Goal: Task Accomplishment & Management: Use online tool/utility

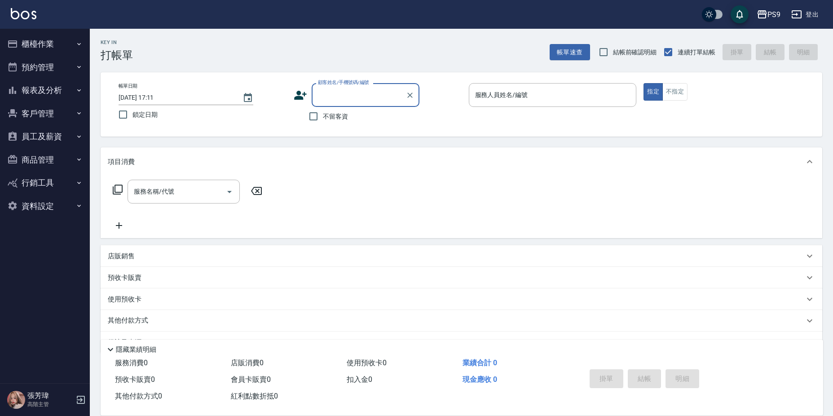
click at [333, 115] on span "不留客資" at bounding box center [335, 116] width 25 height 9
click at [323, 115] on input "不留客資" at bounding box center [313, 116] width 19 height 19
checkbox input "true"
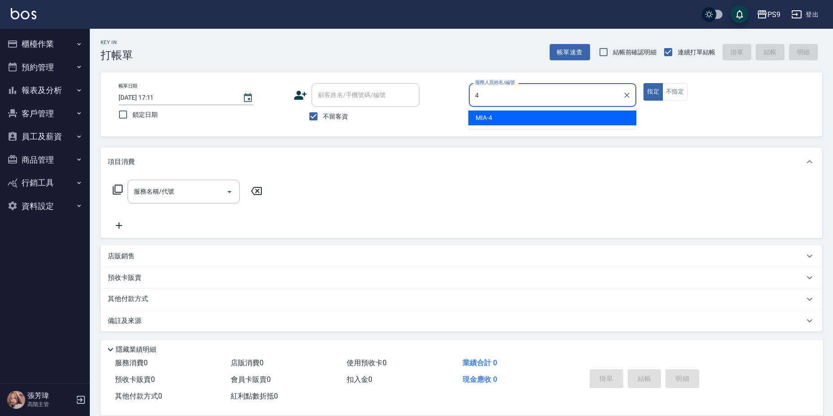
type input "MIA-4"
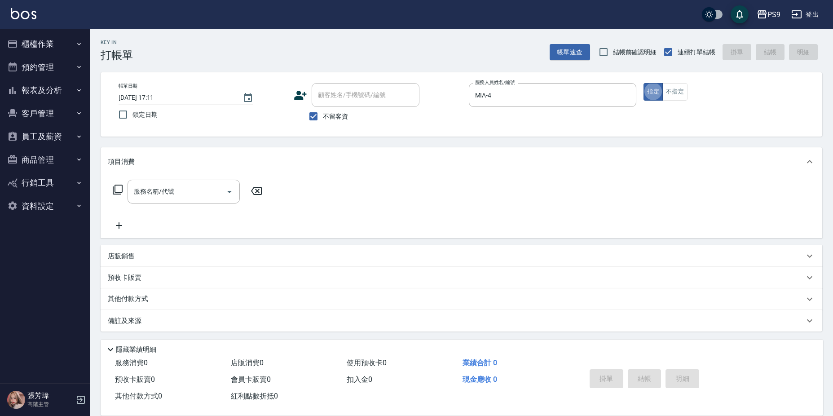
type button "true"
click at [682, 101] on div "帳單日期 [DATE] 17:11 鎖定日期 顧客姓名/手機號碼/編號 顧客姓名/手機號碼/編號 不留客資 服務人員姓名/編號 MIA-4 服務人員姓名/編號…" at bounding box center [461, 104] width 700 height 43
click at [682, 98] on button "不指定" at bounding box center [674, 92] width 25 height 18
type button "false"
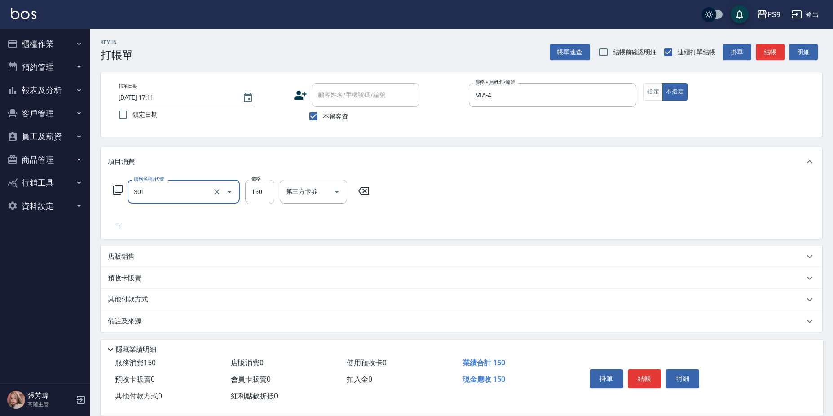
type input "剪-150(301)"
type input "300"
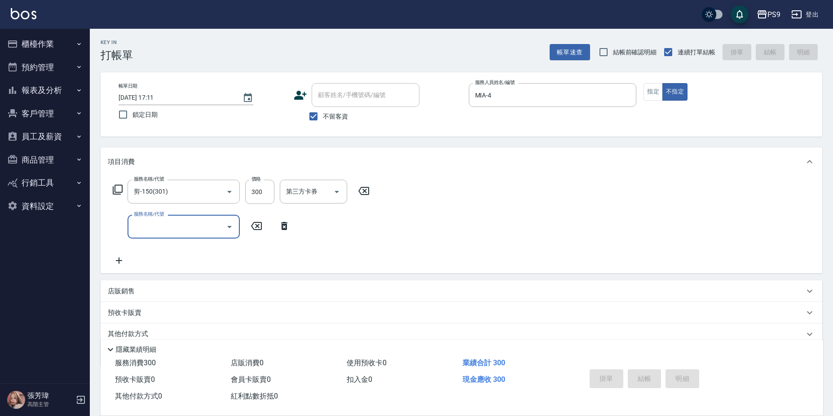
type input "[DATE] 20:36"
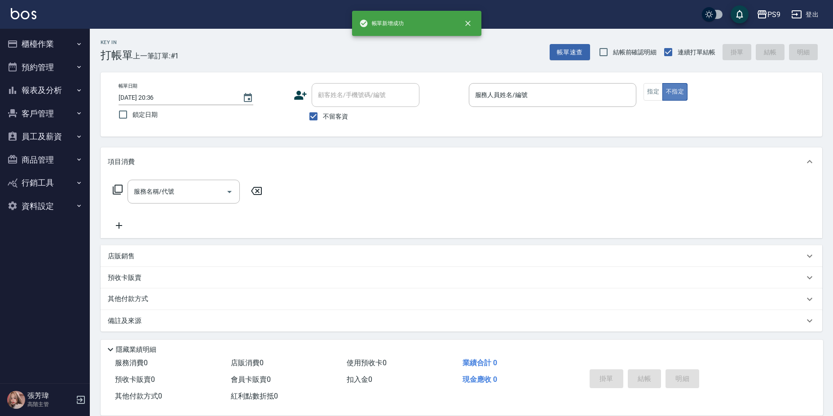
click at [662, 88] on button "不指定" at bounding box center [674, 92] width 25 height 18
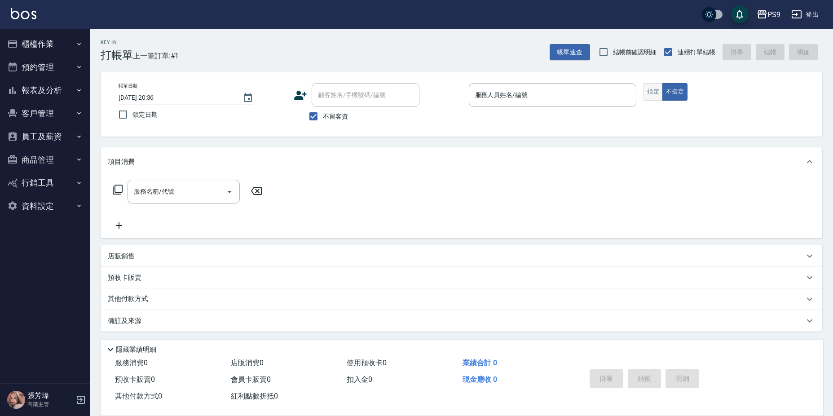
click at [657, 90] on button "指定" at bounding box center [652, 92] width 19 height 18
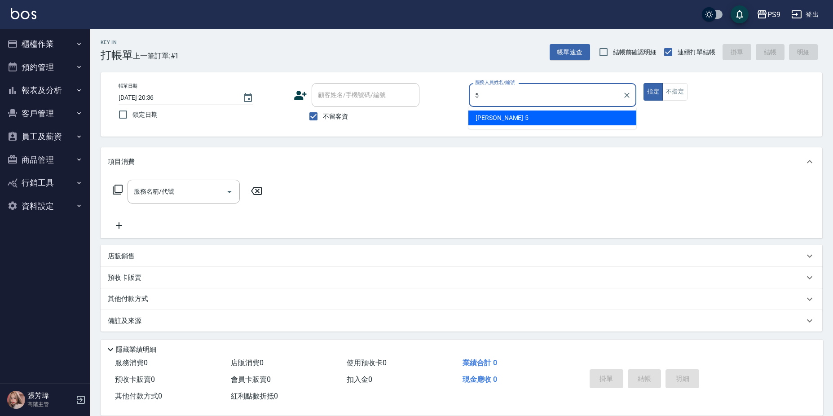
type input "[PERSON_NAME]-5"
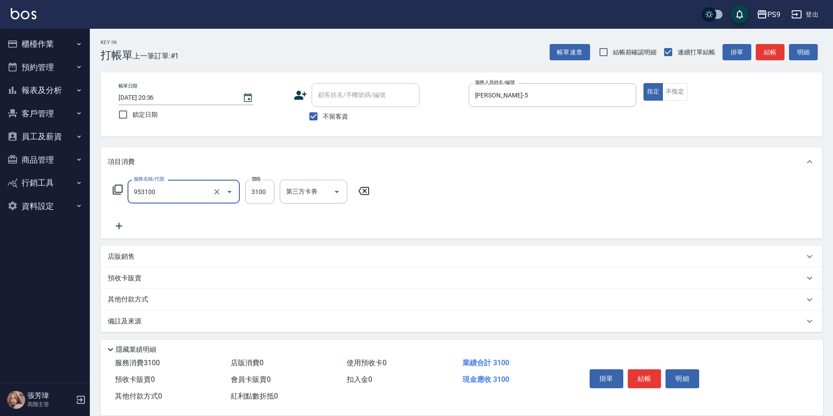
type input "過年-燙A(953100)"
type input "3300"
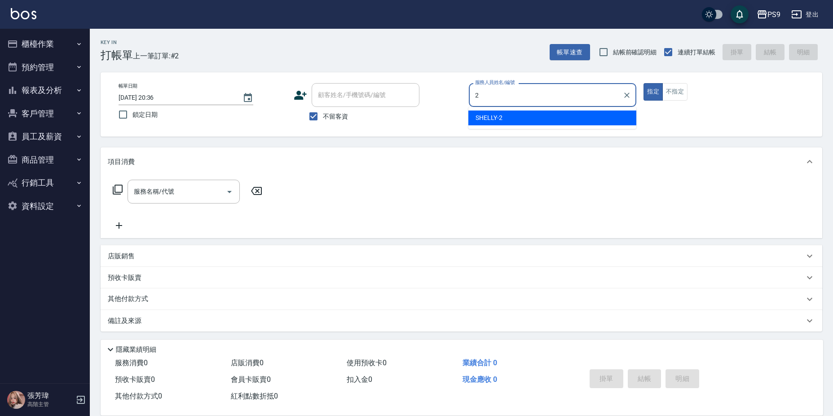
type input "SHELLY-2"
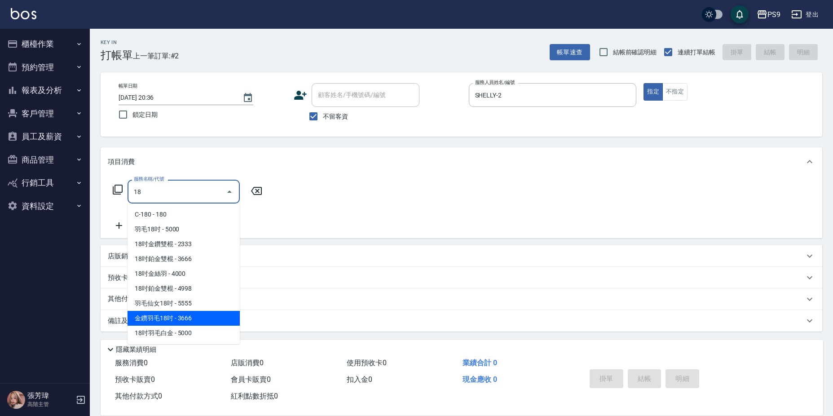
type input "1"
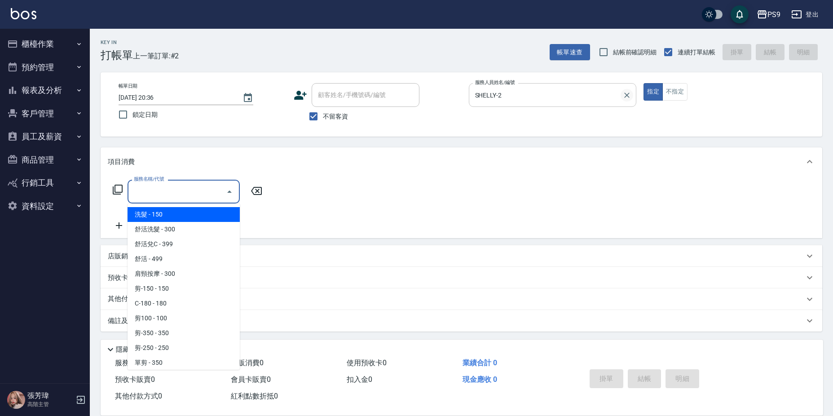
click at [628, 94] on icon "Clear" at bounding box center [626, 95] width 9 height 9
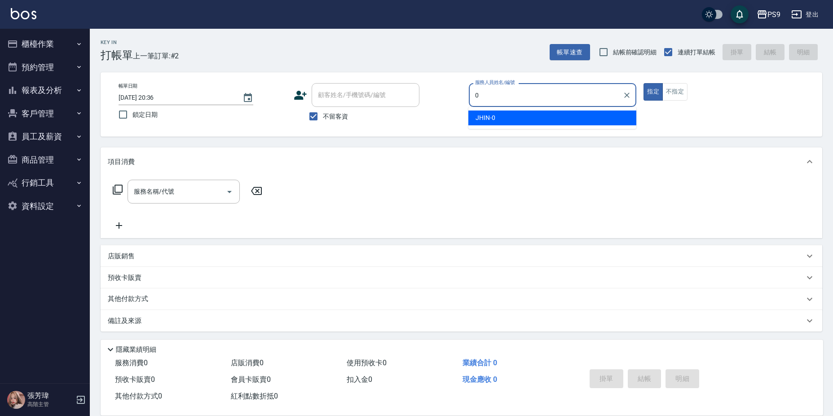
type input "JHIN-0"
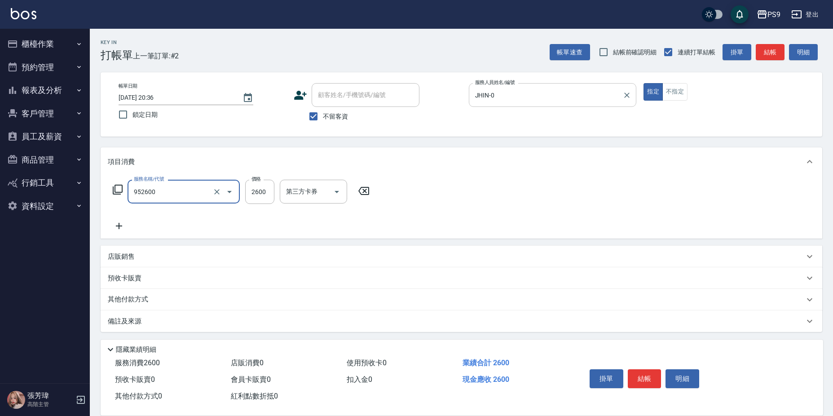
type input "過年-燙B(952600)"
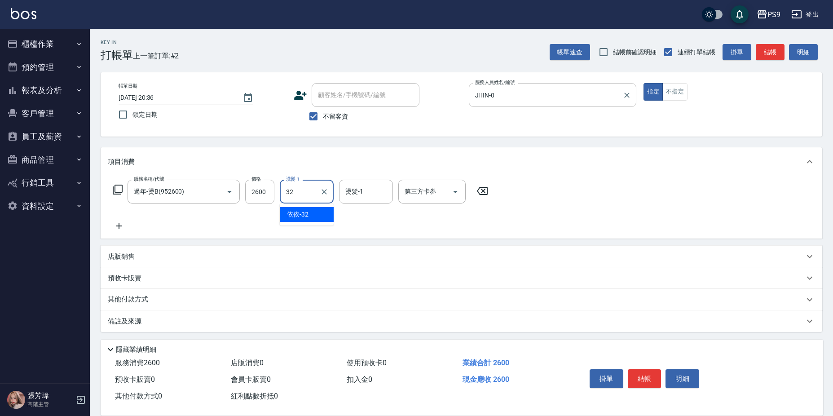
type input "依依-32"
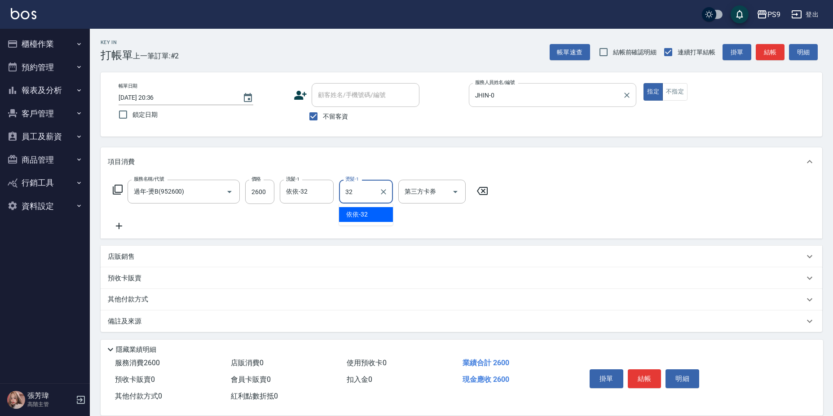
type input "依依-32"
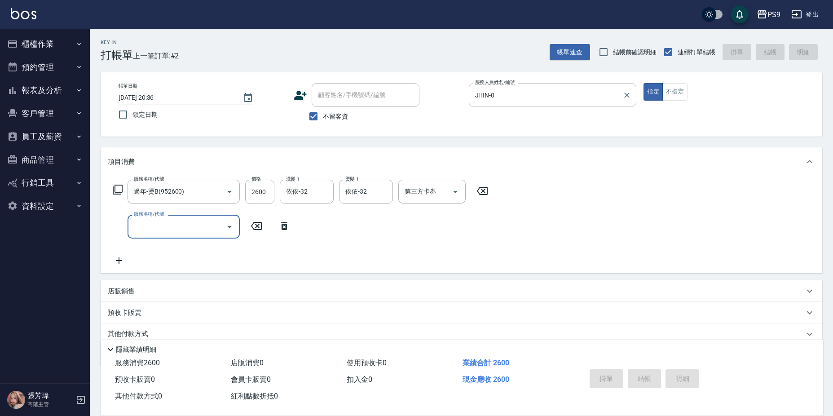
type input "[DATE] 20:37"
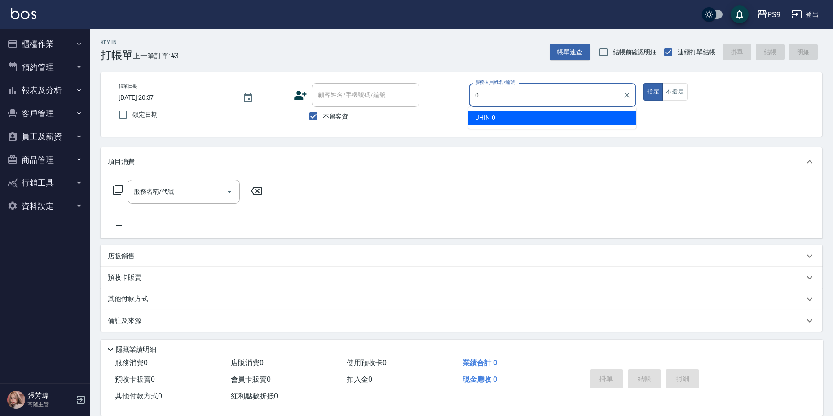
type input "JHIN-0"
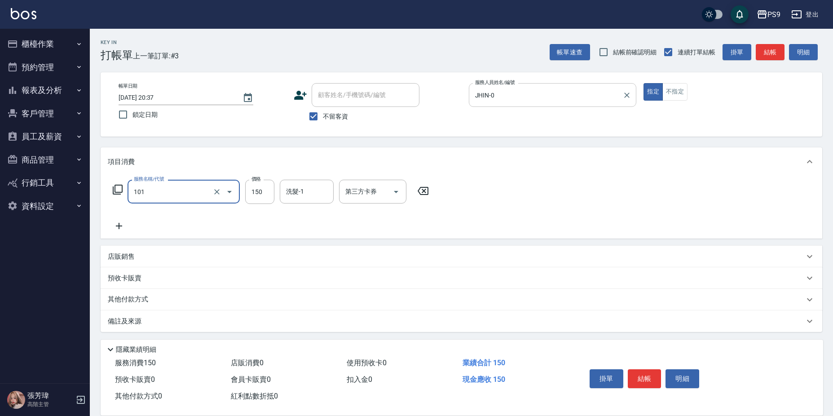
type input "洗髮(101)"
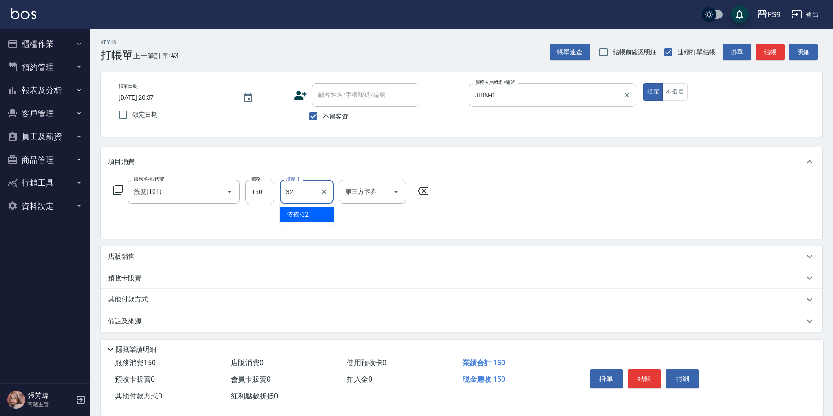
type input "依依-32"
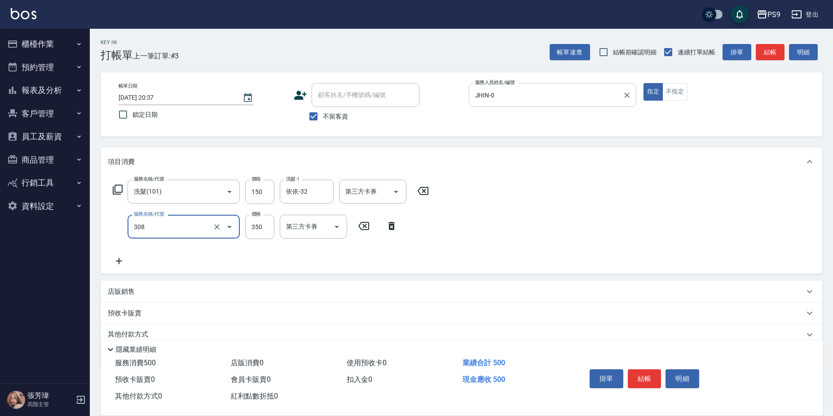
type input "剪-350(308)"
type input "450"
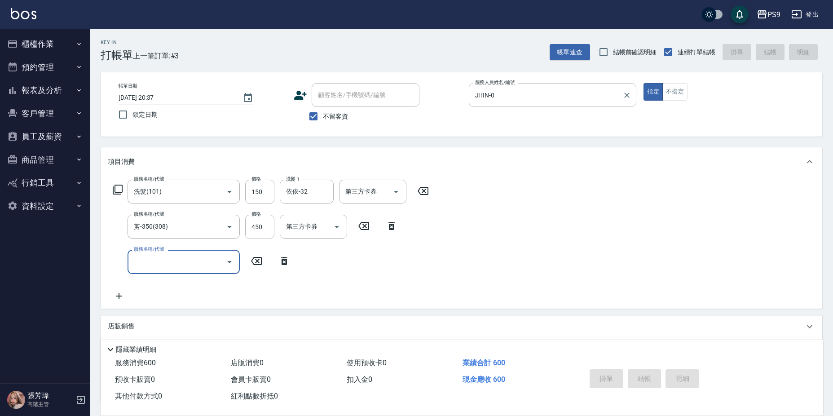
type input "[DATE] 20:38"
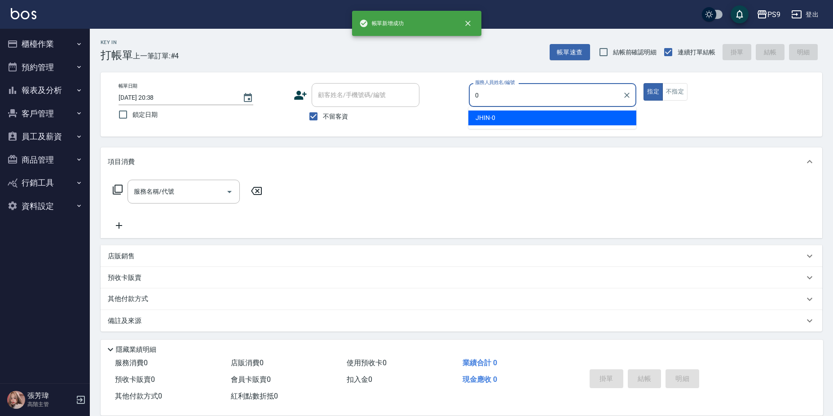
type input "JHIN-0"
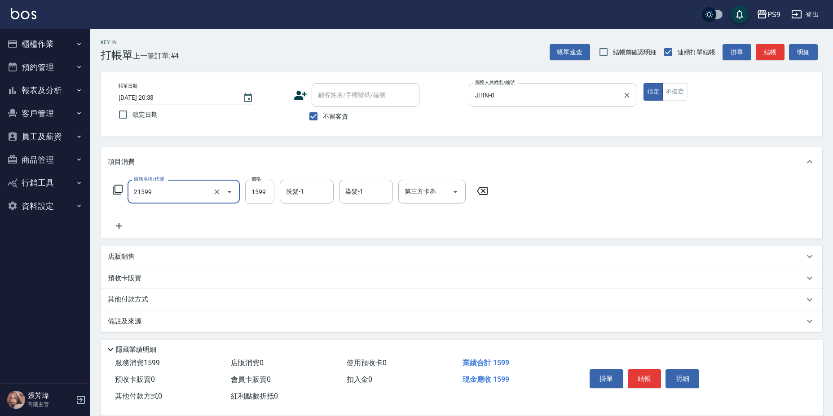
type input "染髮1599(21599)"
type input "1800"
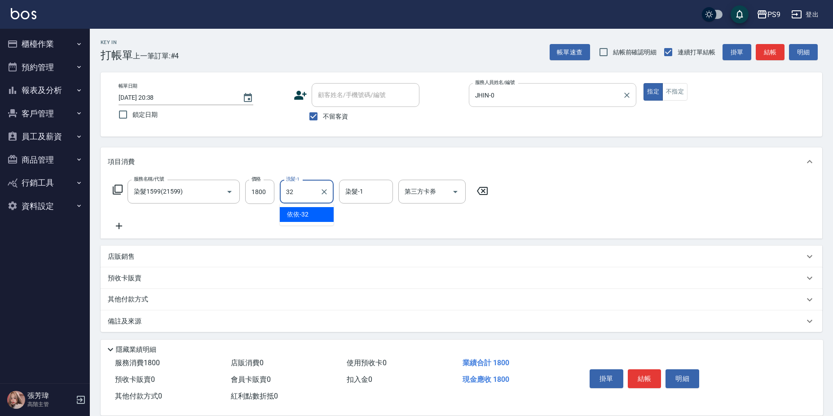
type input "依依-32"
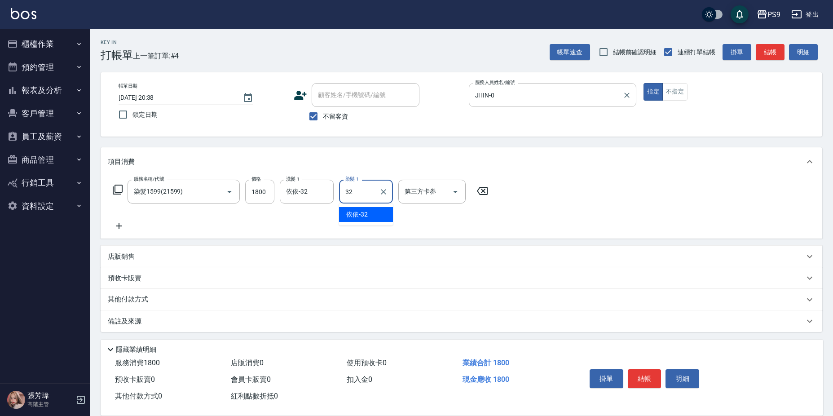
type input "依依-32"
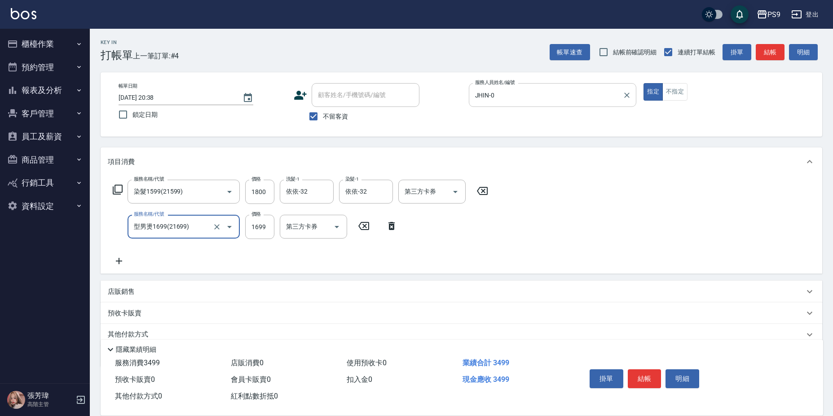
type input "型男燙1699(21699)"
type input "1800"
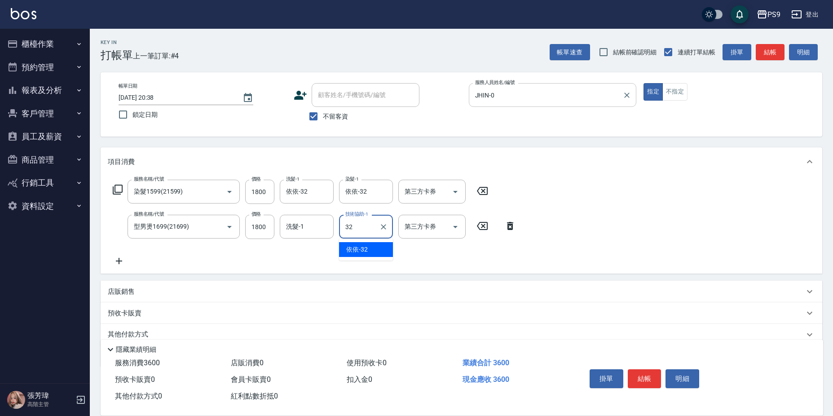
type input "依依-32"
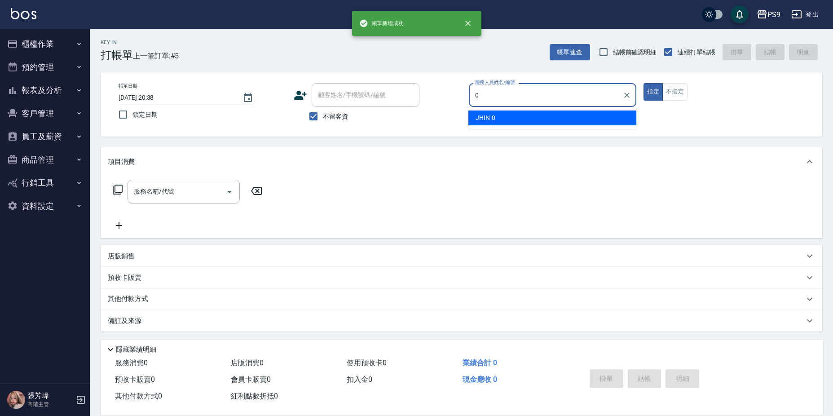
type input "JHIN-0"
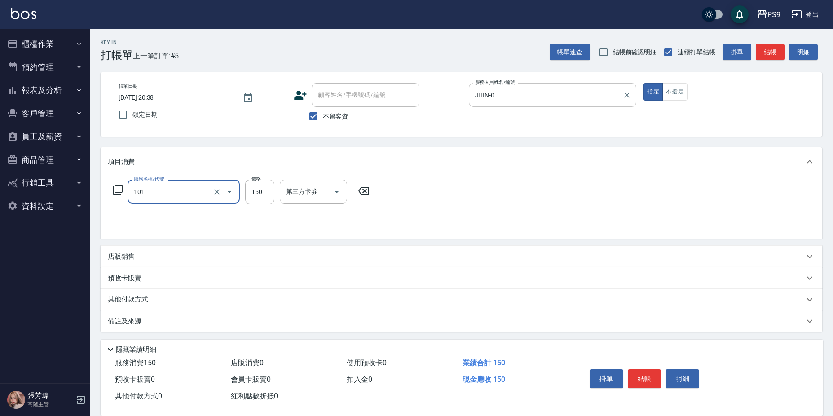
type input "洗髮(101)"
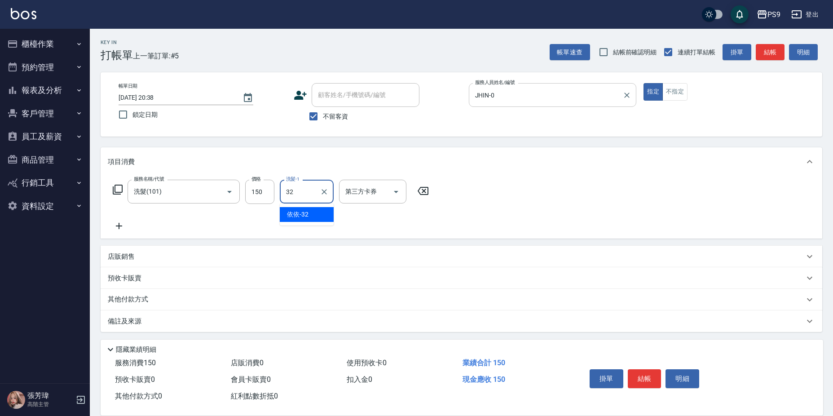
type input "依依-32"
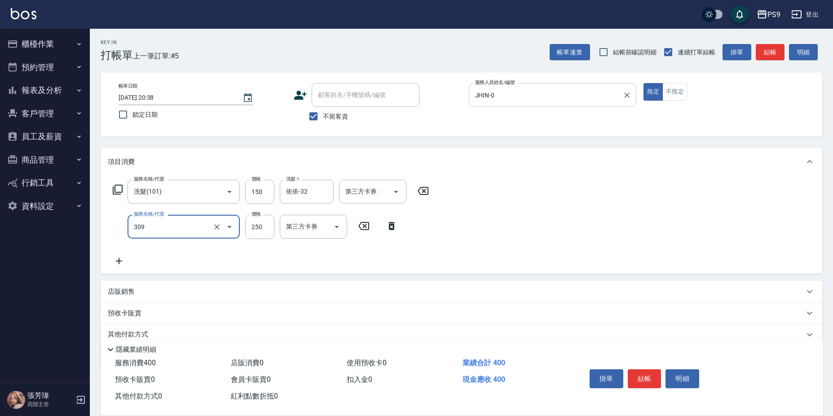
type input "剪-250(309)"
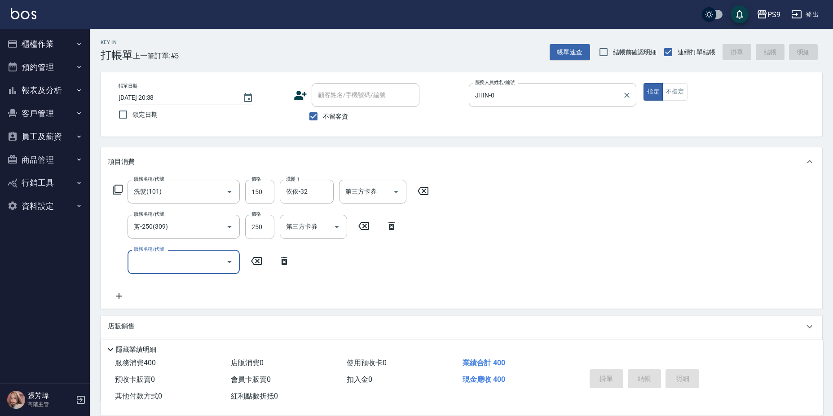
type input "[DATE] 20:39"
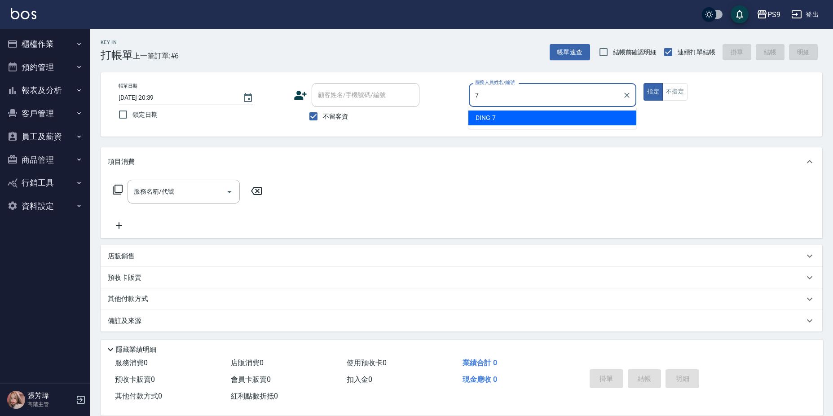
type input "DING-7"
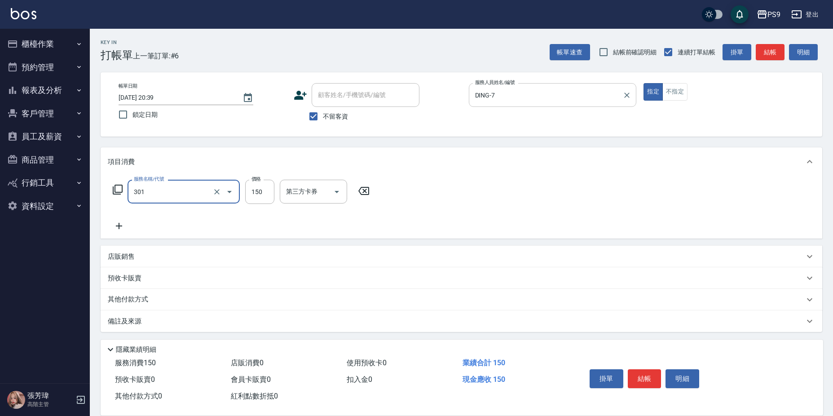
type input "剪-150(301)"
type input "350"
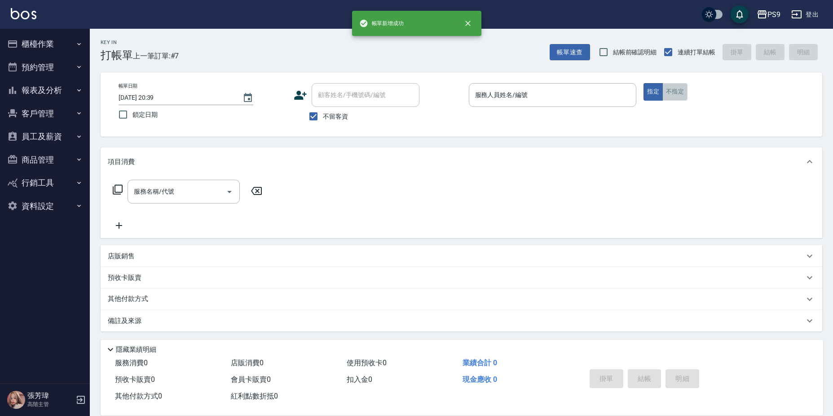
click at [671, 88] on button "不指定" at bounding box center [674, 92] width 25 height 18
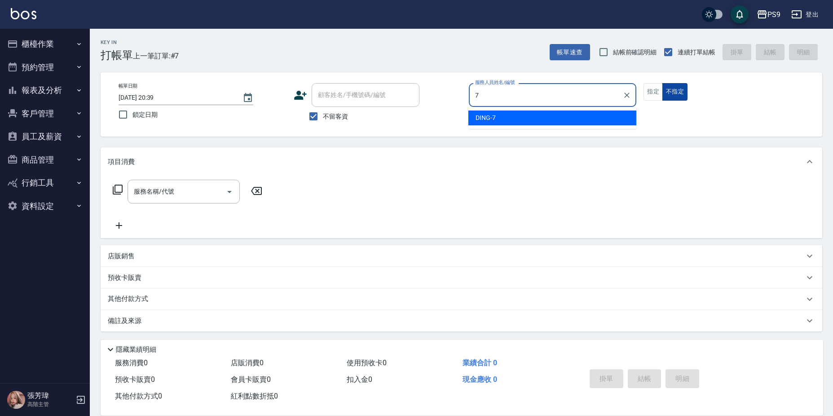
type input "DING-7"
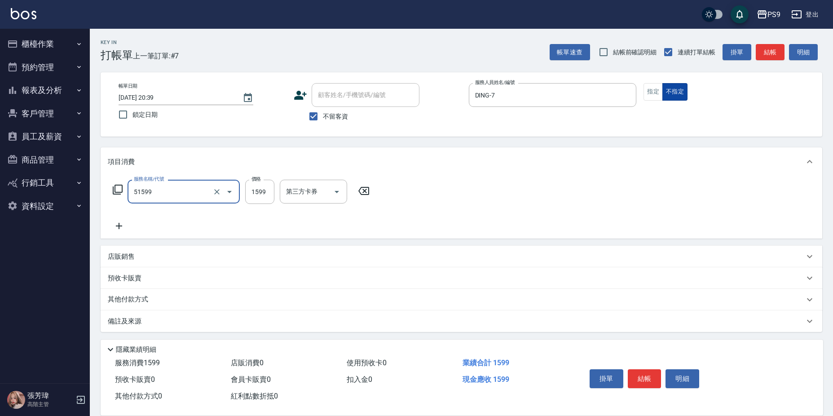
type input "燙1599(51599)"
type input "1600"
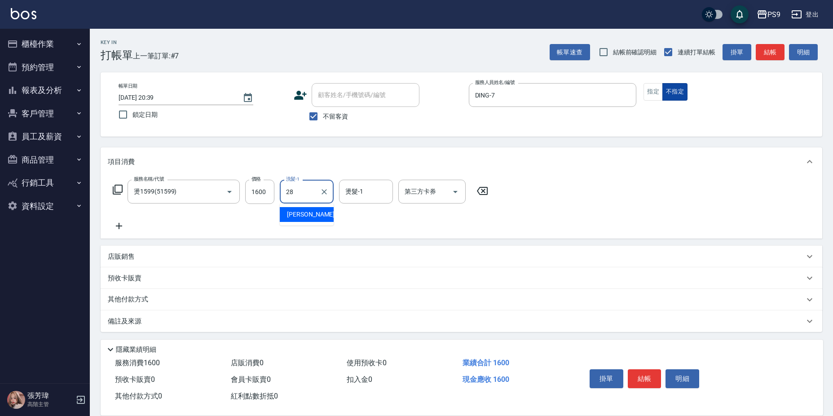
type input "[PERSON_NAME]-28"
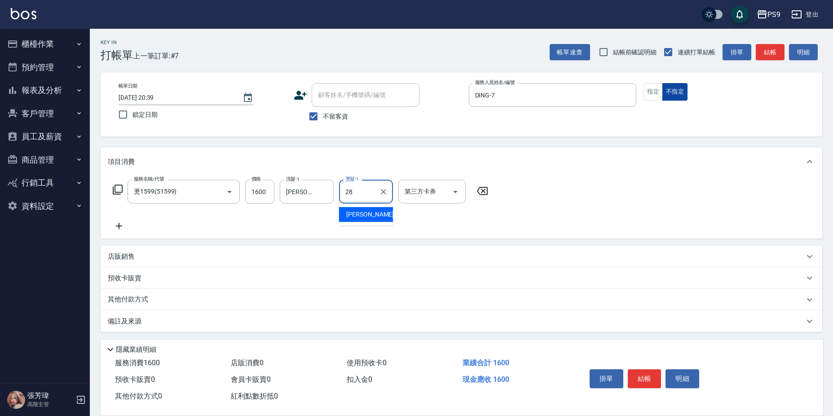
type input "[PERSON_NAME]-28"
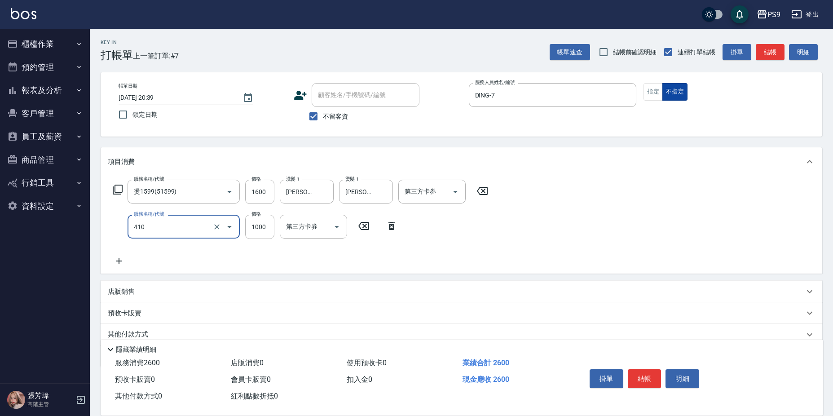
type input "鏡面護髮(燙染)(410)"
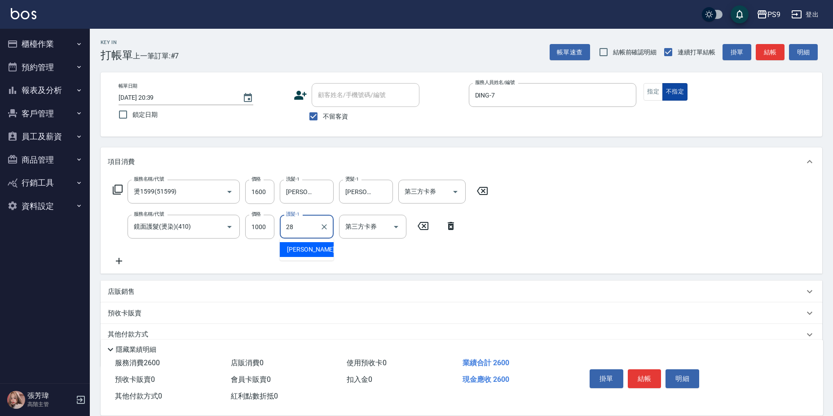
type input "[PERSON_NAME]-28"
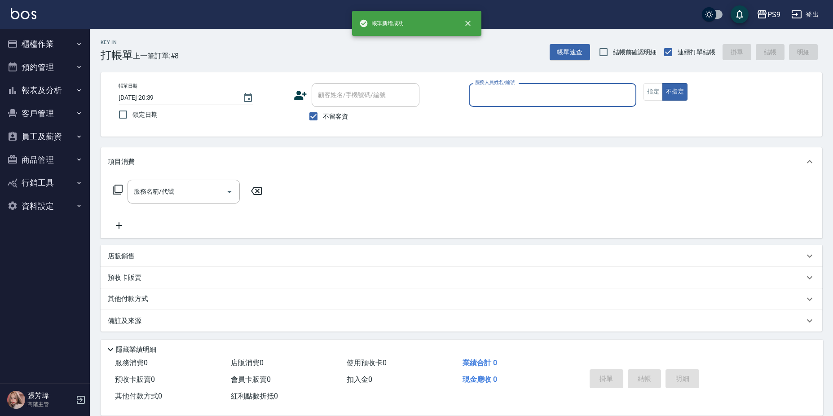
click at [42, 42] on button "櫃檯作業" at bounding box center [45, 43] width 83 height 23
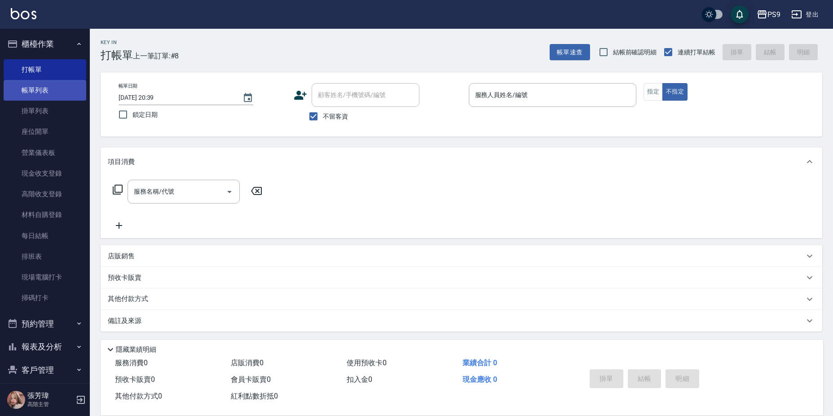
click at [53, 89] on link "帳單列表" at bounding box center [45, 90] width 83 height 21
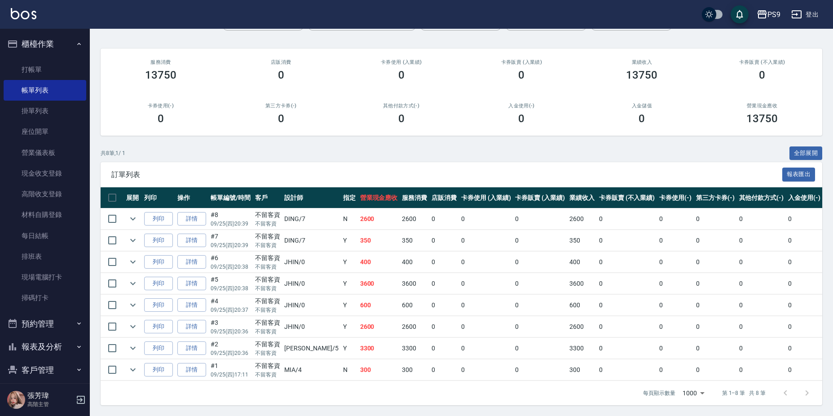
scroll to position [69, 0]
click at [46, 67] on link "打帳單" at bounding box center [45, 69] width 83 height 21
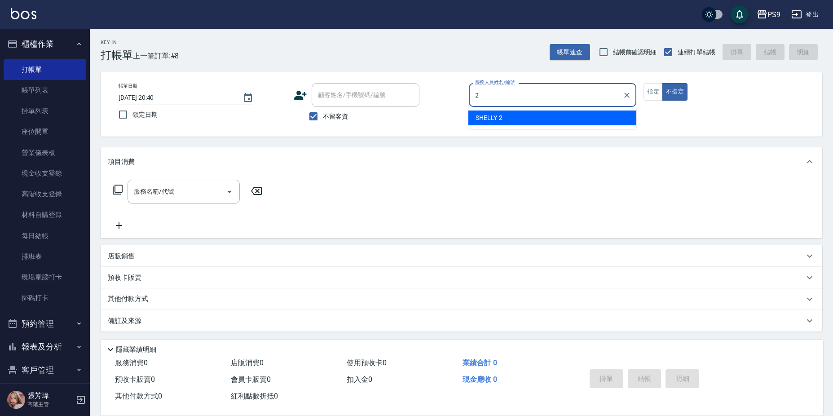
type input "SHELLY-2"
type button "false"
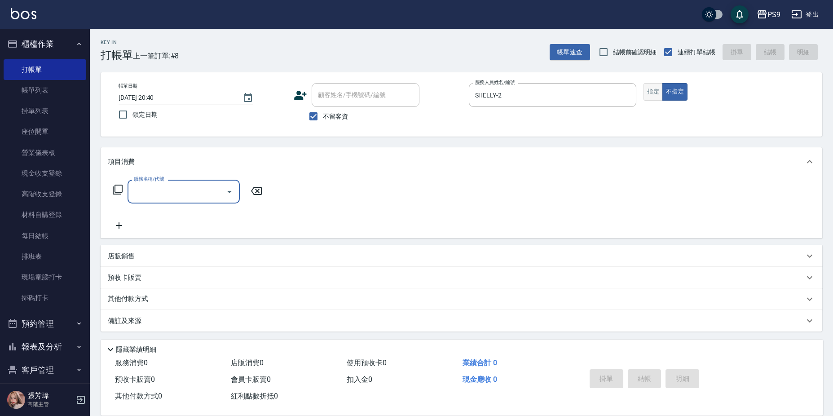
click at [646, 88] on button "指定" at bounding box center [652, 92] width 19 height 18
type button "true"
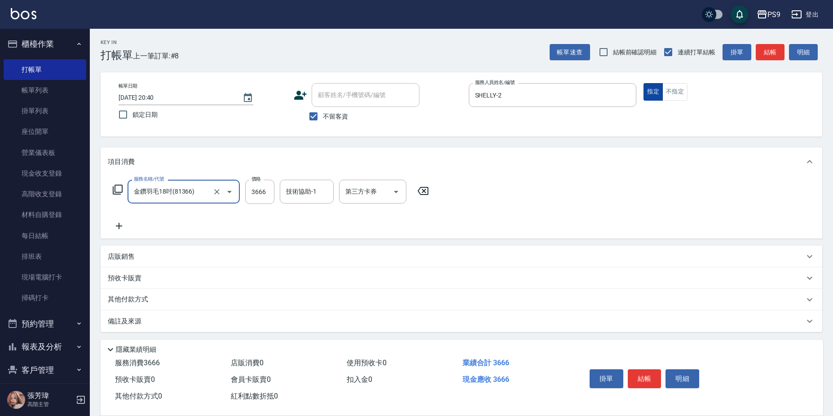
type input "金鑽羽毛18吋(81366)"
type input "[PERSON_NAME]-28"
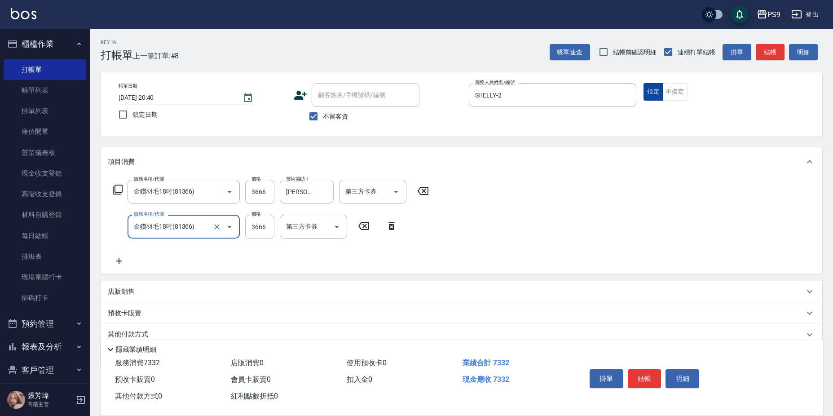
type input "金鑽羽毛18吋(81366)"
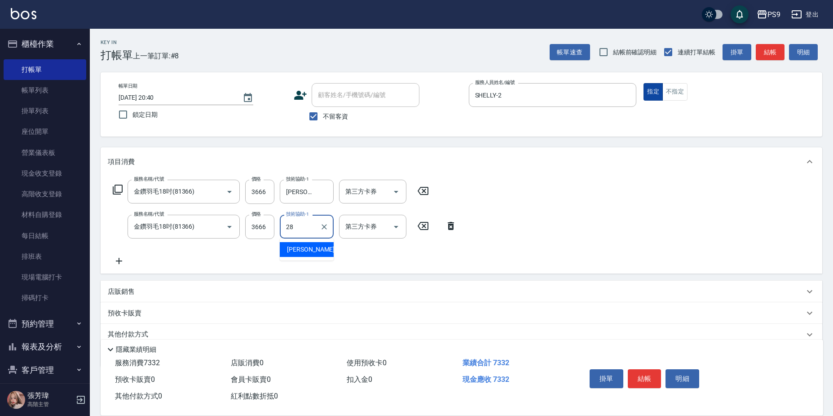
type input "[PERSON_NAME]-28"
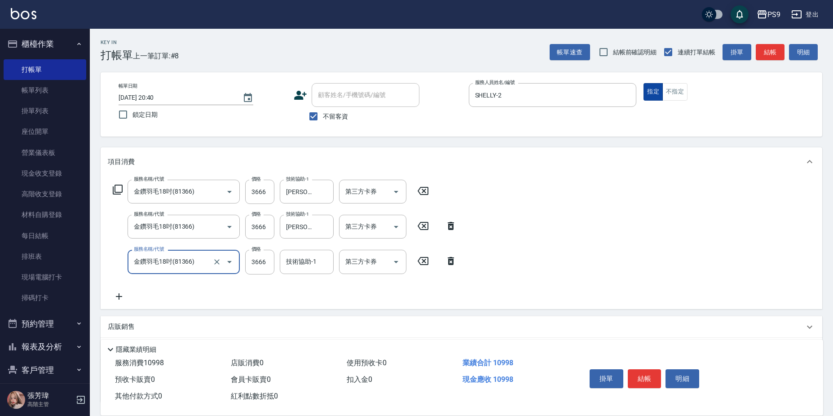
type input "金鑽羽毛18吋(81366)"
type input "36667"
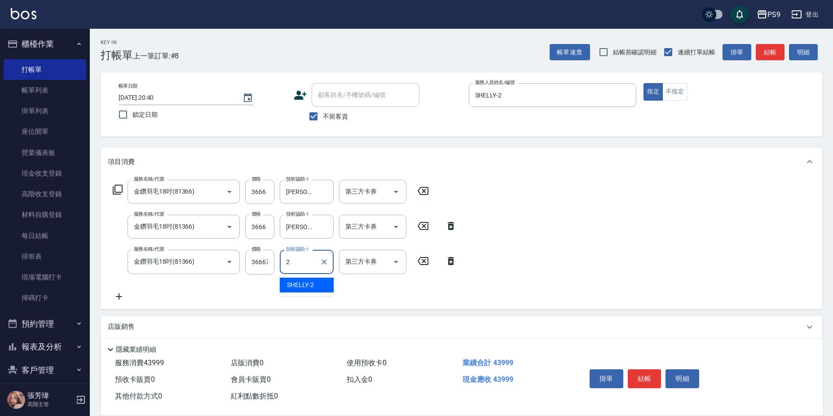
type input "2"
click at [247, 263] on div "服務名稱/代號 金鑽羽毛18吋(81366) 服務名稱/代號 價格 36667 價格 技術協助-1 技術協助-1 第三方卡券 第三方卡券" at bounding box center [285, 262] width 354 height 24
click at [263, 262] on input "36667" at bounding box center [259, 262] width 29 height 24
type input "3667"
type input "[PERSON_NAME]-28"
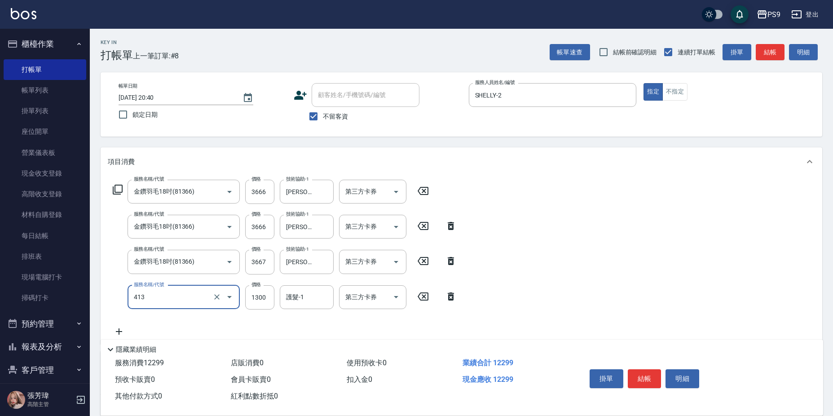
type input "鏡面護髮(413)"
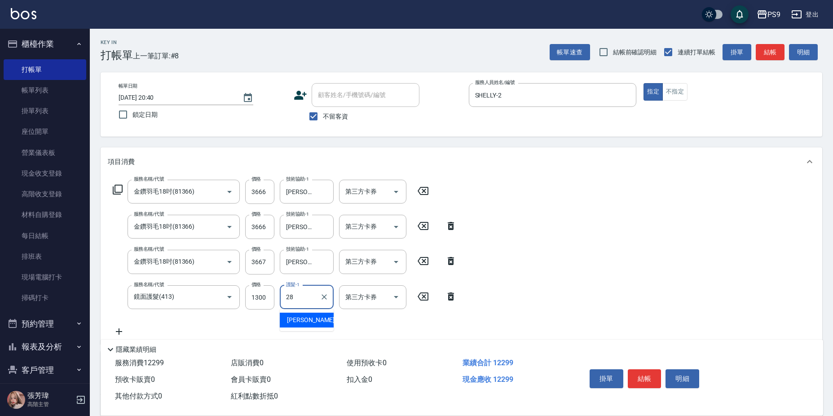
type input "[PERSON_NAME]-28"
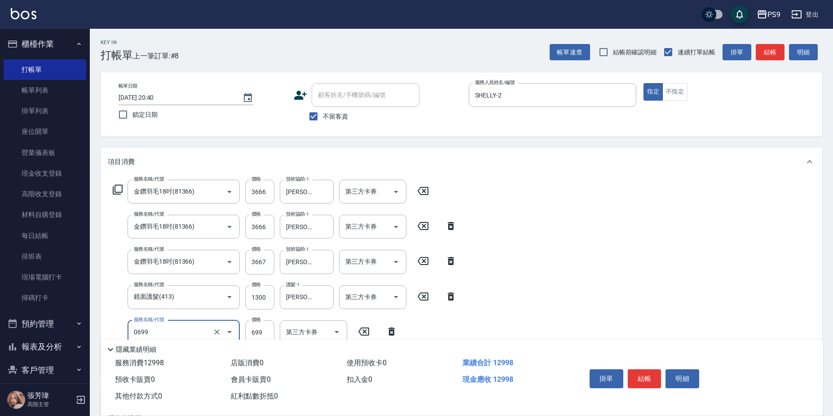
type input "699精油(0699)"
type input "700"
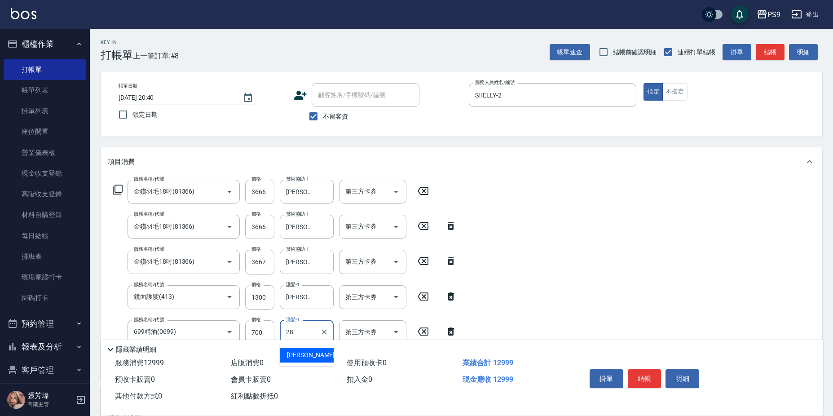
type input "[PERSON_NAME]-28"
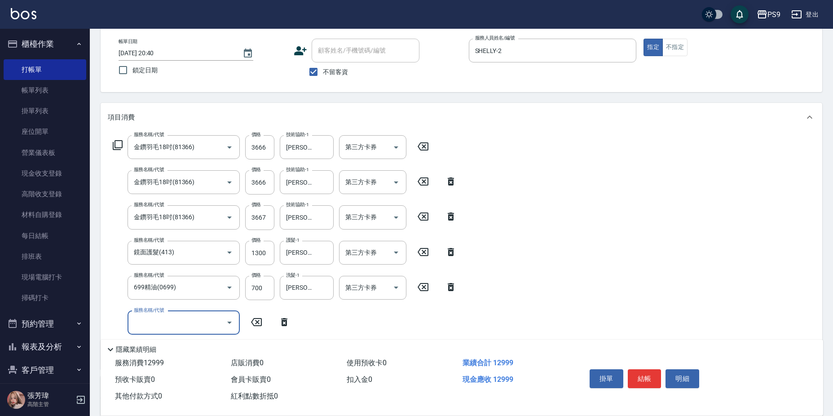
scroll to position [135, 0]
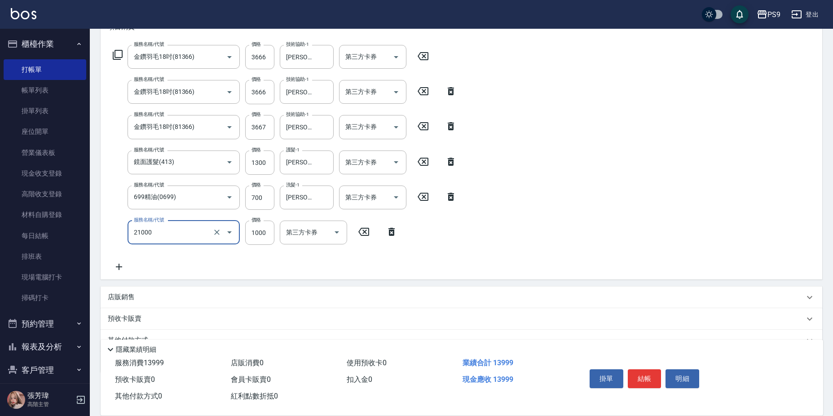
type input "染髮1000(21000)"
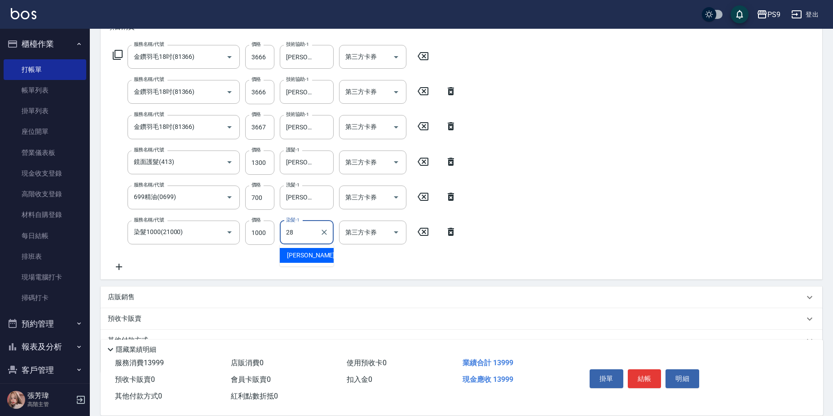
type input "[PERSON_NAME]-28"
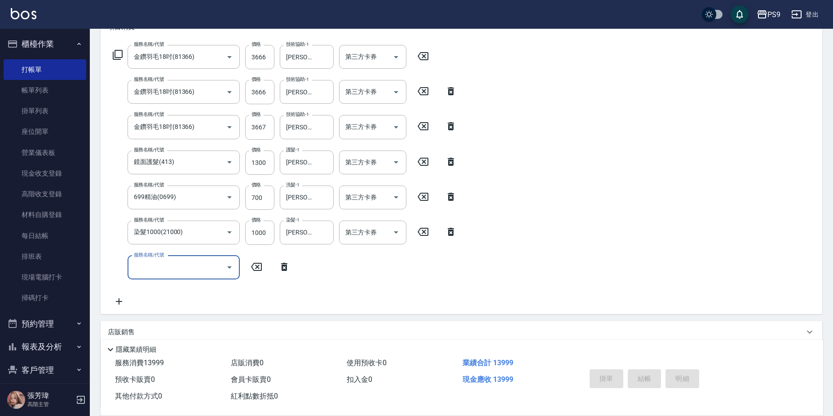
type input "[DATE] 20:41"
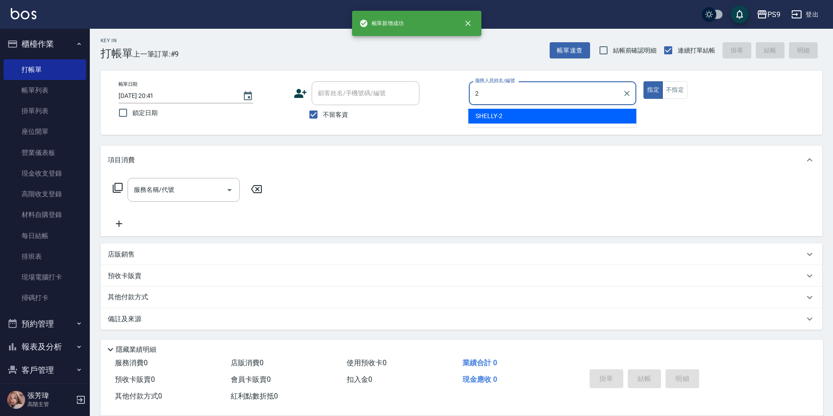
type input "SHELLY-2"
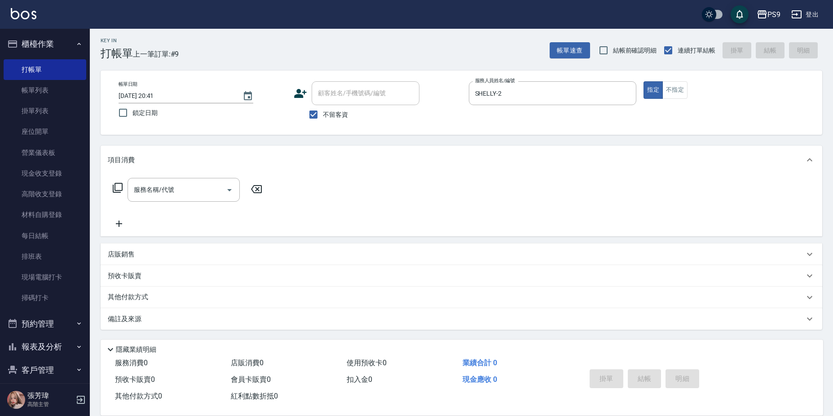
click at [329, 110] on span "不留客資" at bounding box center [335, 114] width 25 height 9
click at [323, 110] on input "不留客資" at bounding box center [313, 114] width 19 height 19
checkbox input "false"
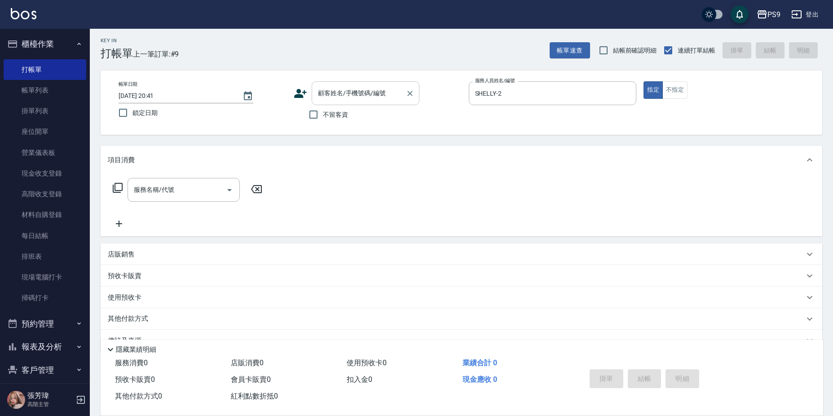
click at [334, 100] on input "顧客姓名/手機號碼/編號" at bounding box center [359, 93] width 86 height 16
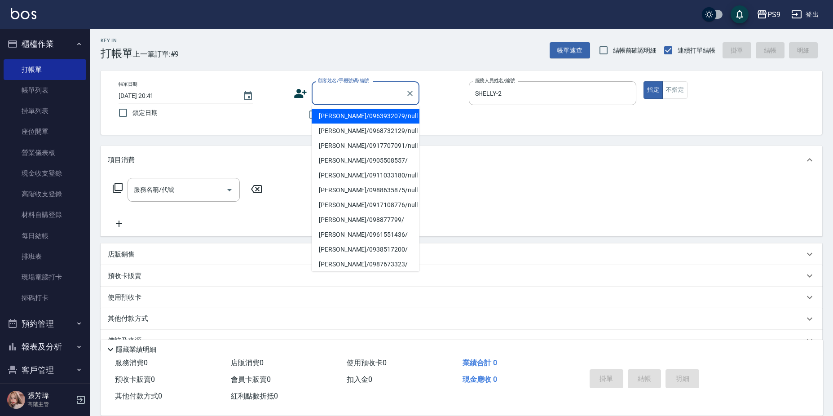
type input "h"
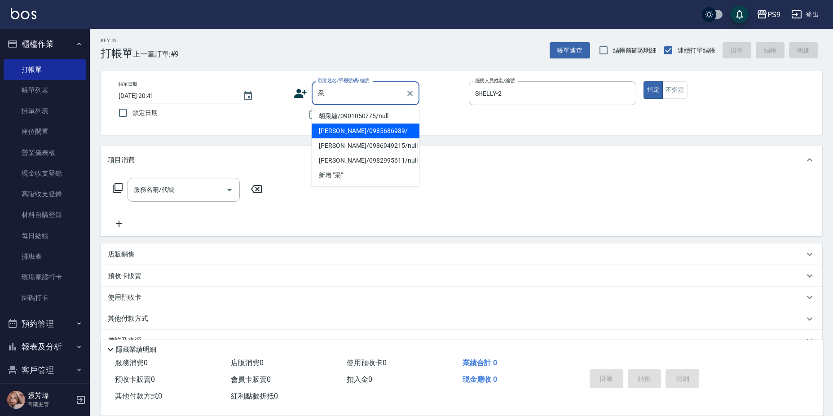
click at [370, 129] on li "[PERSON_NAME]/0985686989/" at bounding box center [365, 130] width 108 height 15
type input "[PERSON_NAME]/0985686989/"
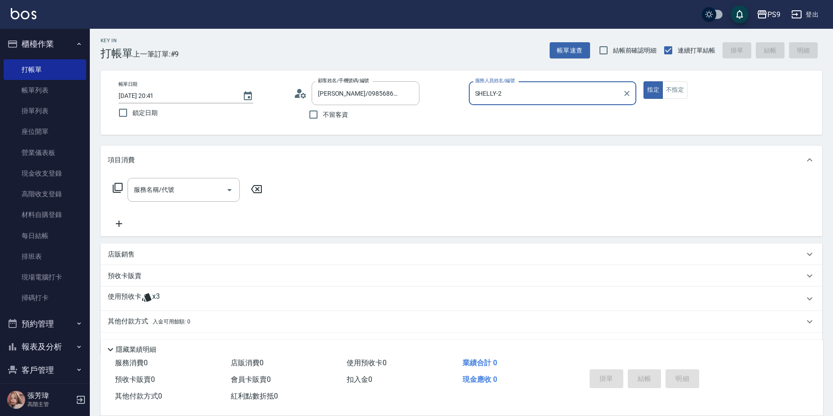
click at [643, 81] on button "指定" at bounding box center [652, 90] width 19 height 18
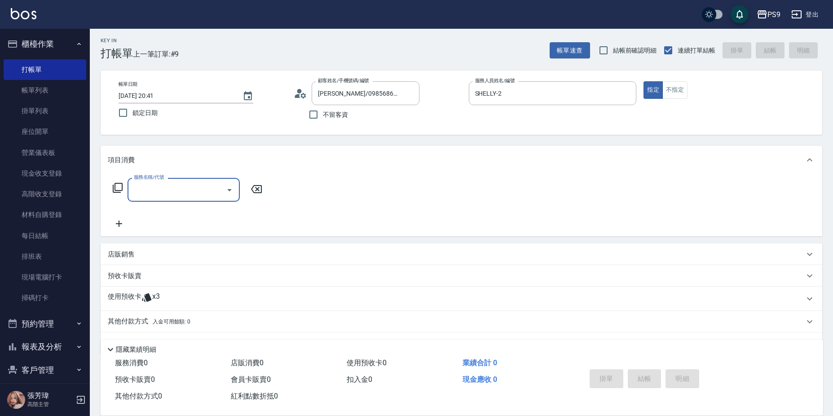
click at [169, 309] on div "使用預收卡 x3" at bounding box center [461, 298] width 721 height 24
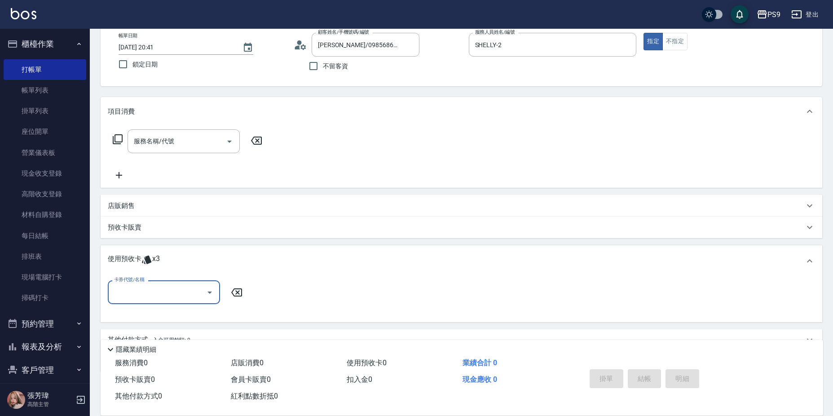
scroll to position [92, 0]
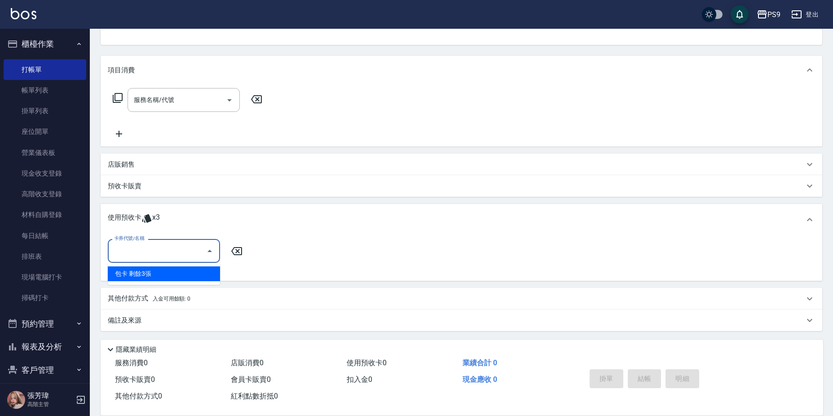
type input "包卡"
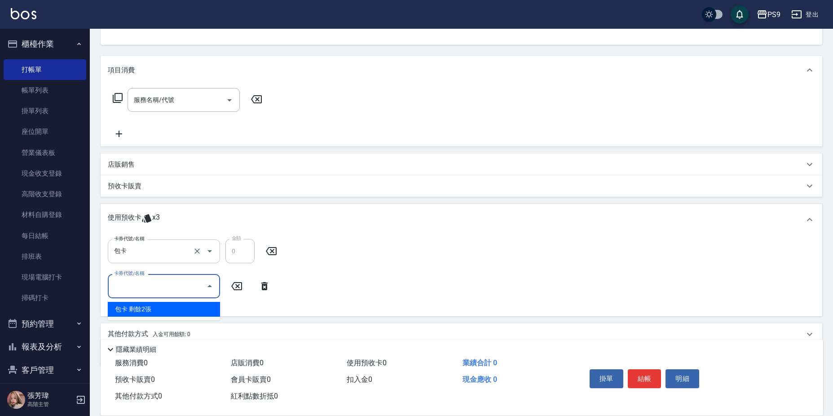
type input "包卡"
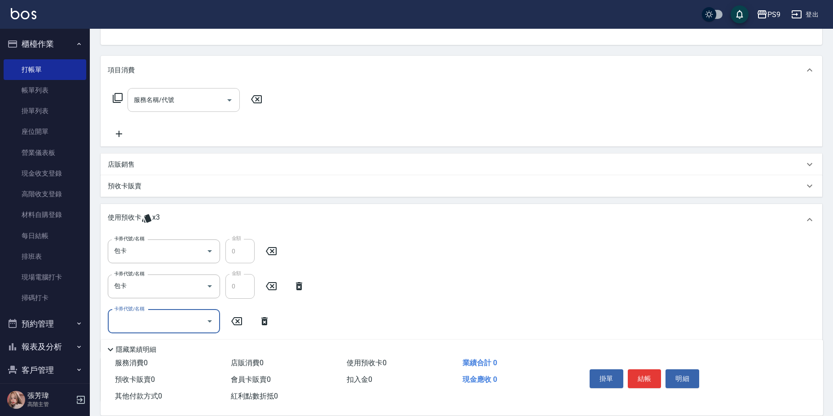
click at [209, 88] on div "服務名稱/代號 服務名稱/代號" at bounding box center [461, 115] width 721 height 62
click at [209, 90] on div "服務名稱/代號" at bounding box center [183, 100] width 112 height 24
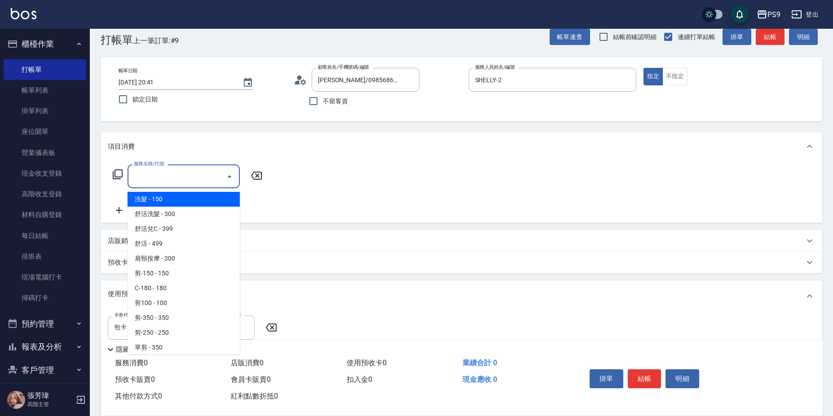
scroll to position [2, 0]
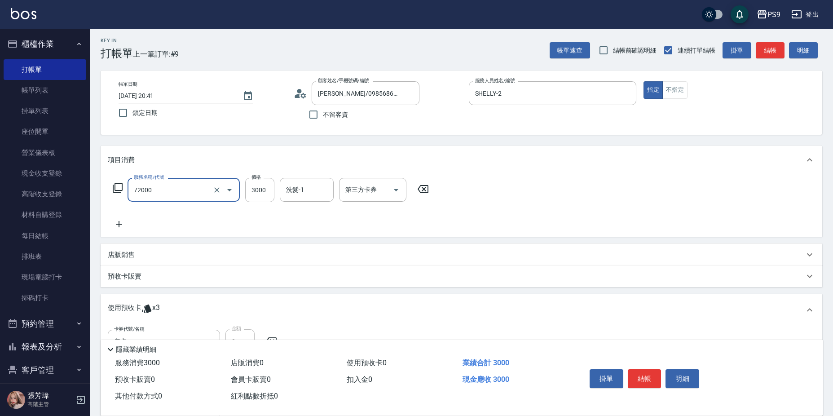
type input "接髮重整(72000)"
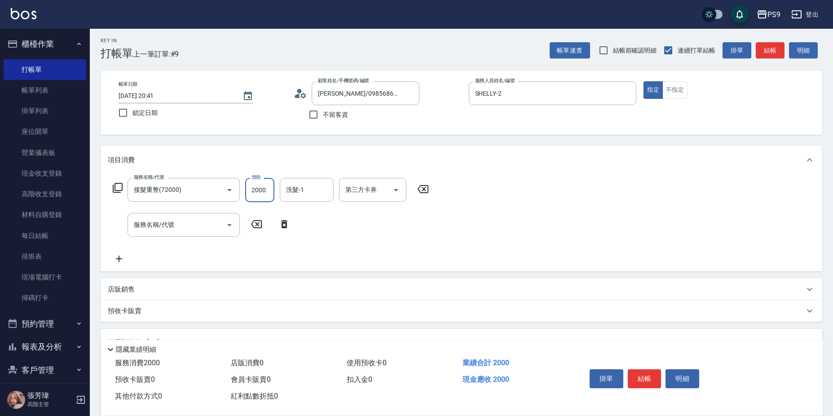
click at [257, 188] on input "2000" at bounding box center [259, 190] width 29 height 24
type input "0"
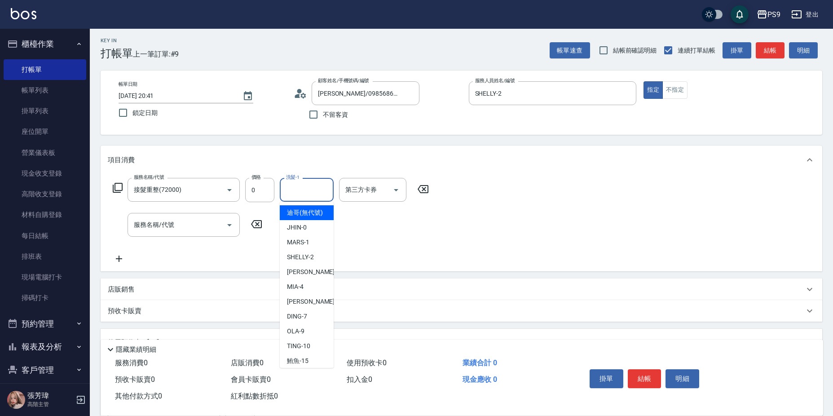
click at [299, 188] on input "洗髮-1" at bounding box center [307, 190] width 46 height 16
type input "[PERSON_NAME]-28"
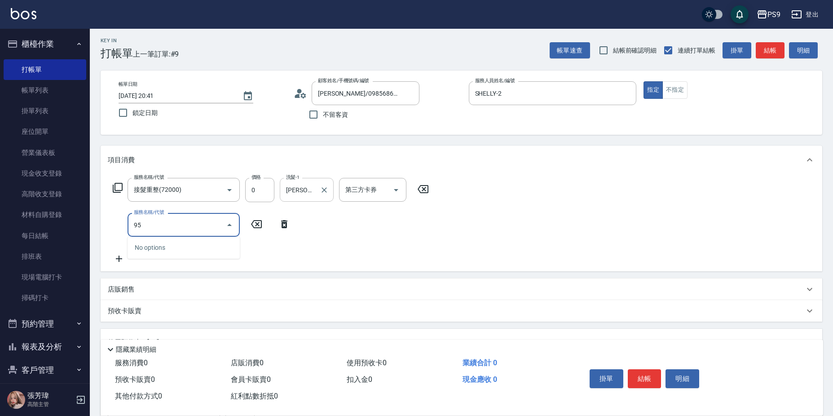
type input "9"
type input "過年-染A(92600)"
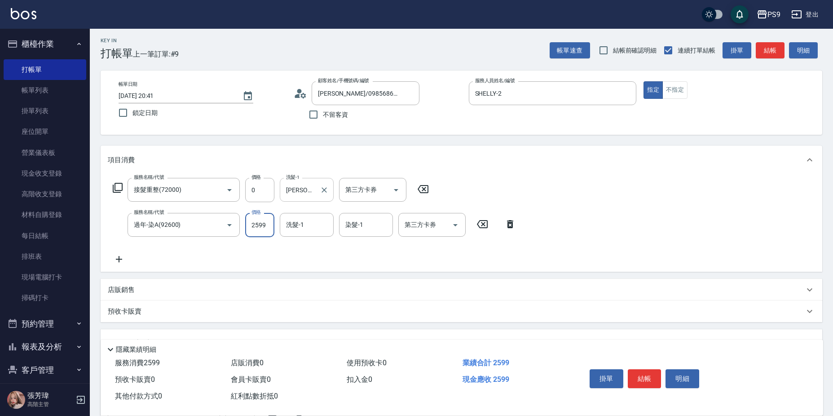
type input "2599"
type input "[PERSON_NAME]-28"
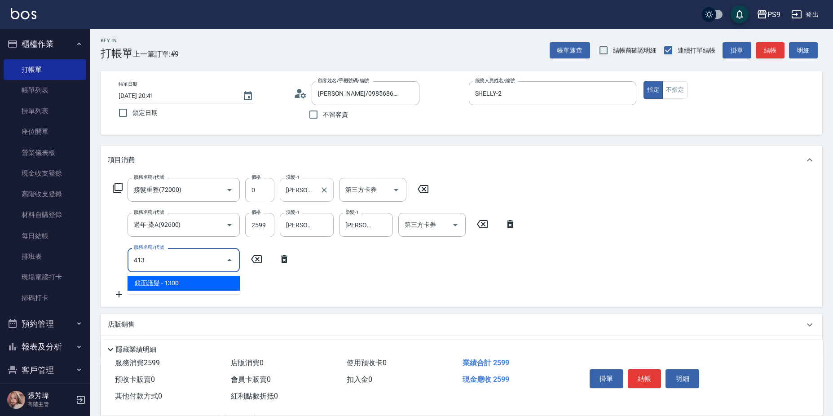
type input "鏡面護髮(413)"
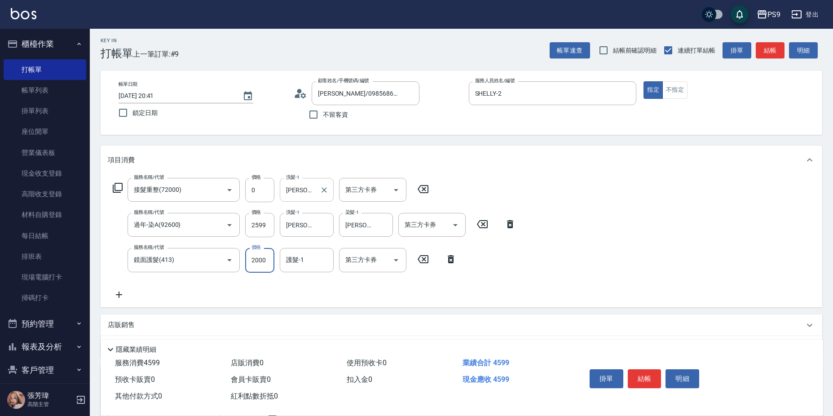
type input "2000"
type input "[PERSON_NAME]-28"
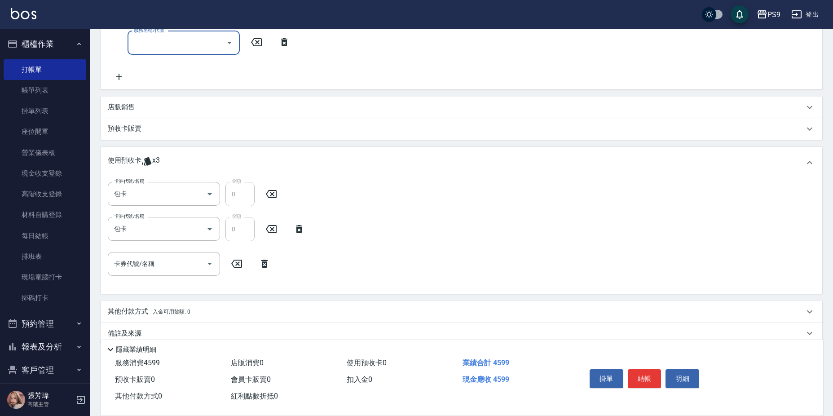
scroll to position [268, 0]
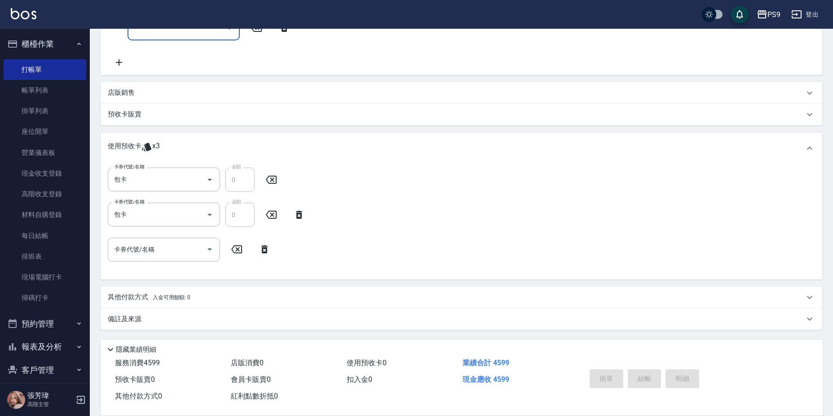
type input "[DATE] 20:42"
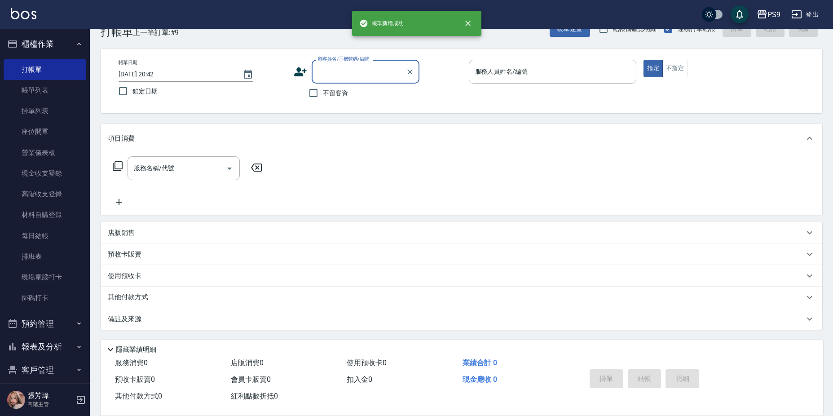
scroll to position [0, 0]
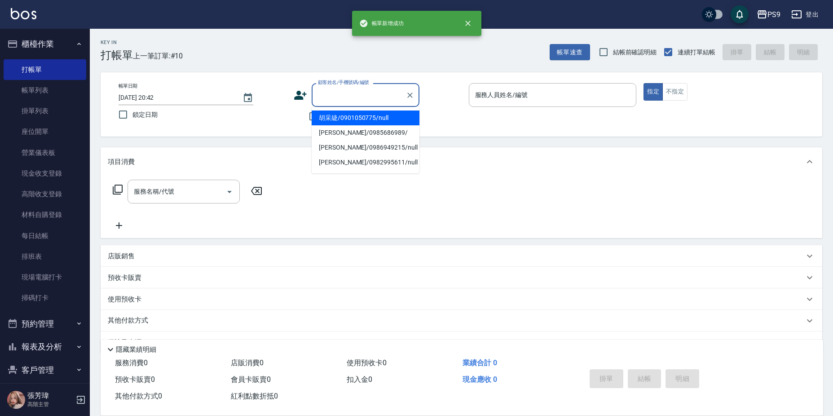
click at [335, 93] on input "顧客姓名/手機號碼/編號" at bounding box center [359, 95] width 86 height 16
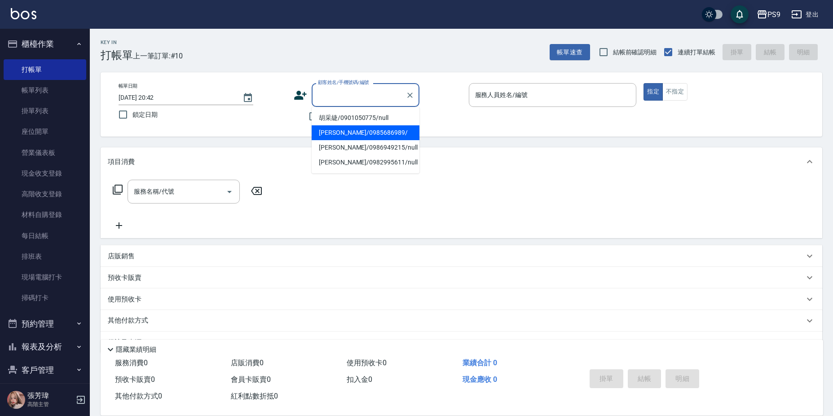
click at [334, 130] on li "[PERSON_NAME]/0985686989/" at bounding box center [365, 132] width 108 height 15
type input "[PERSON_NAME]/0985686989/"
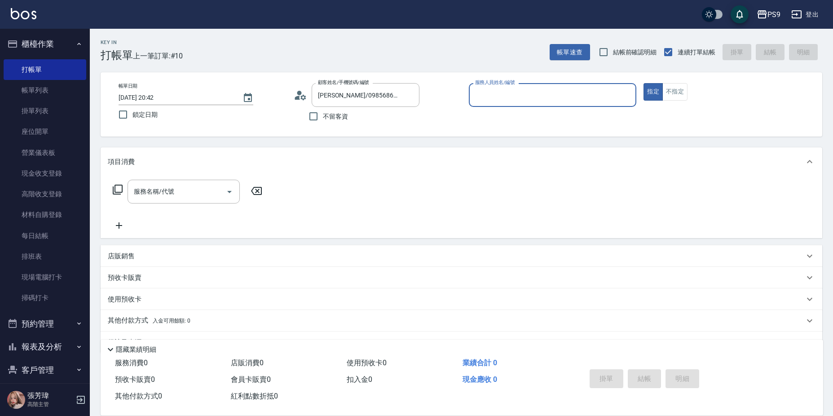
type input "SHELLY-2"
click at [33, 92] on link "帳單列表" at bounding box center [45, 90] width 83 height 21
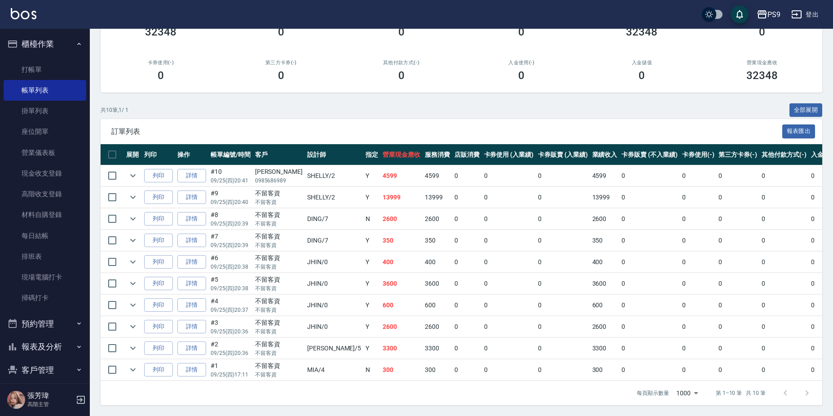
scroll to position [112, 0]
click at [43, 61] on link "打帳單" at bounding box center [45, 69] width 83 height 21
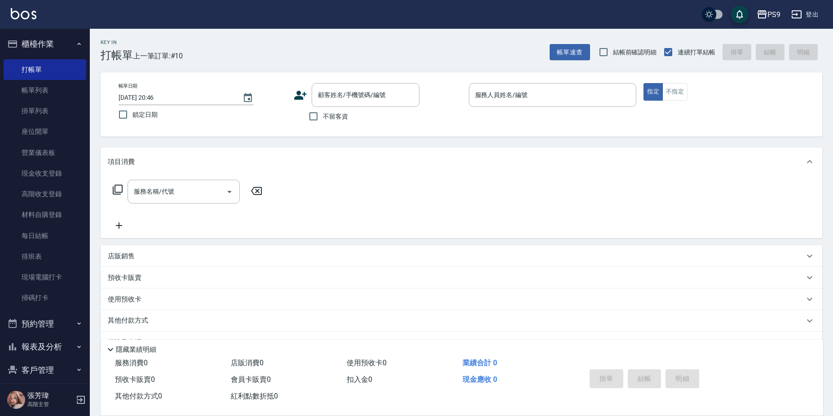
click at [324, 117] on span "不留客資" at bounding box center [335, 116] width 25 height 9
click at [323, 117] on input "不留客資" at bounding box center [313, 116] width 19 height 19
checkbox input "true"
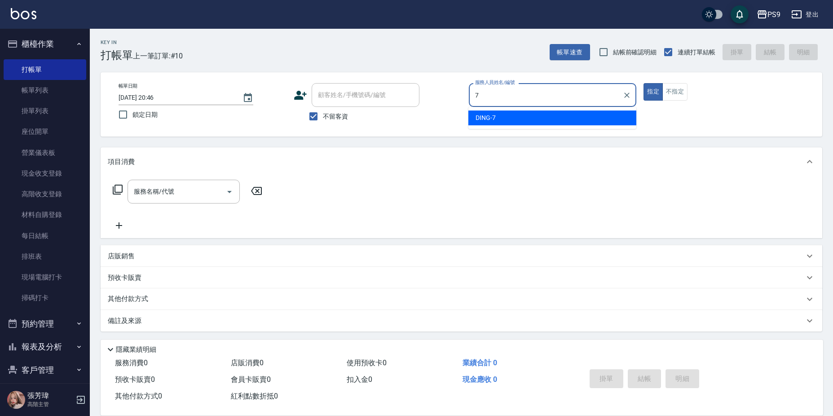
type input "DING-7"
type button "true"
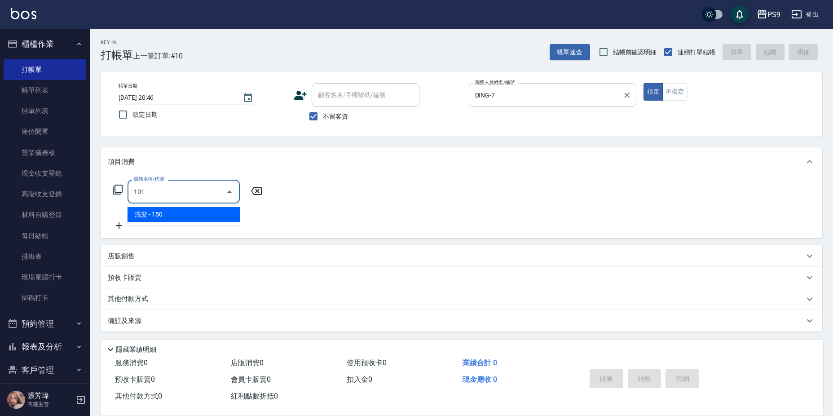
type input "洗髮(101)"
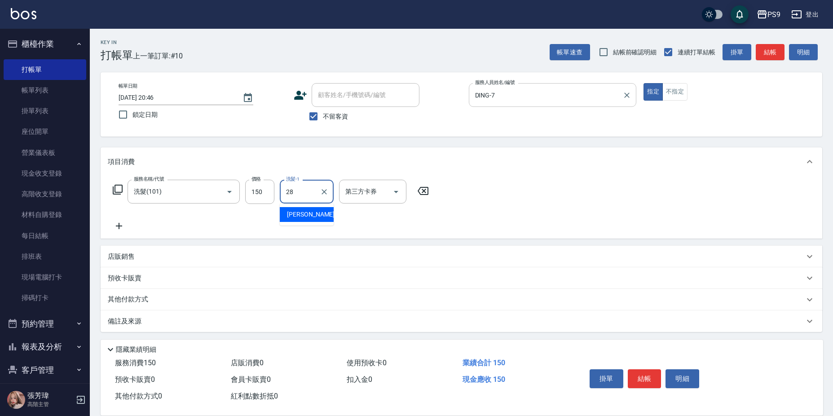
type input "[PERSON_NAME]-28"
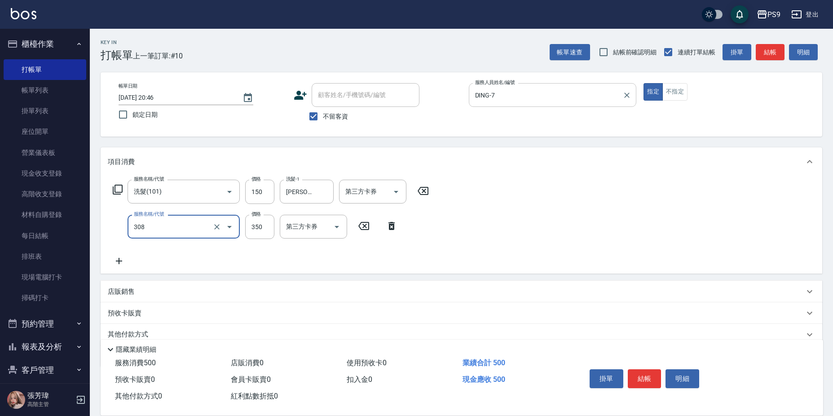
type input "剪-350(308)"
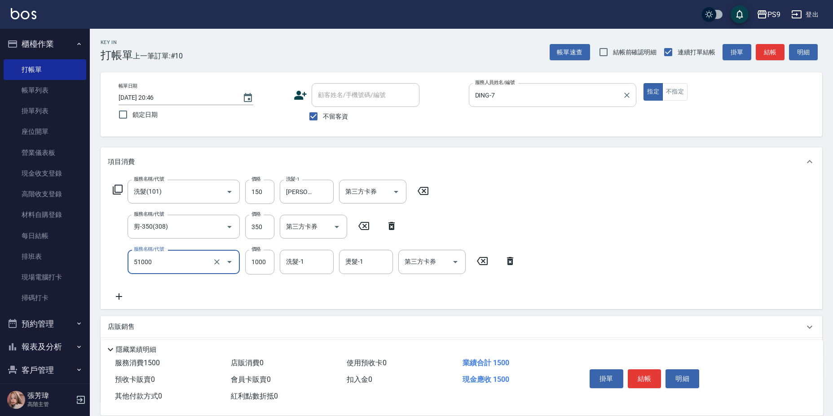
type input "燙髮1000(51000)"
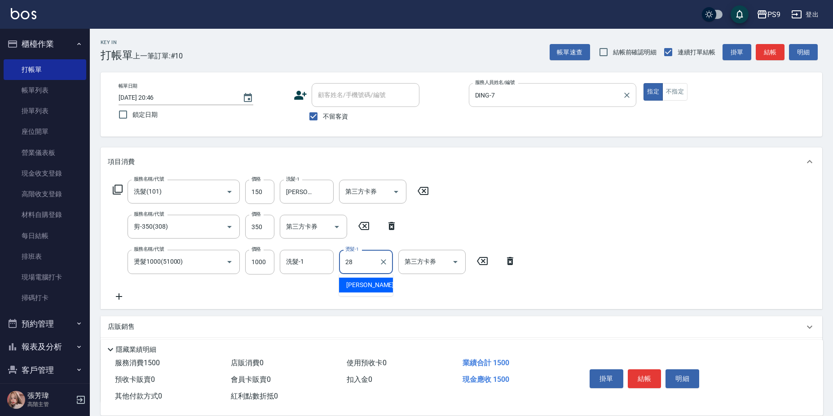
type input "[PERSON_NAME]-28"
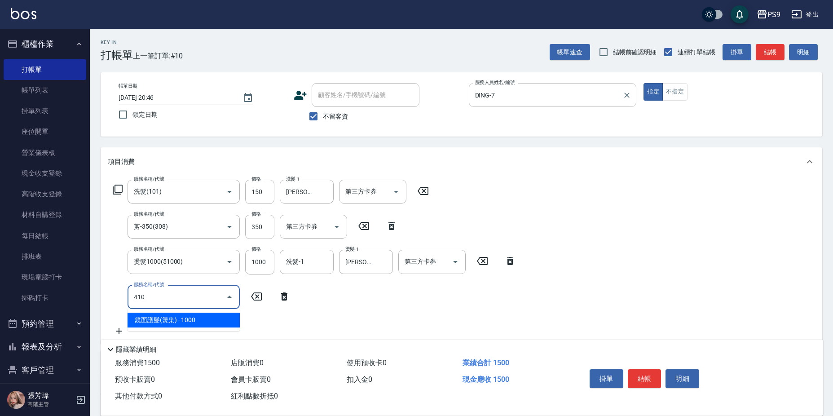
type input "鏡面護髮(燙染)(410)"
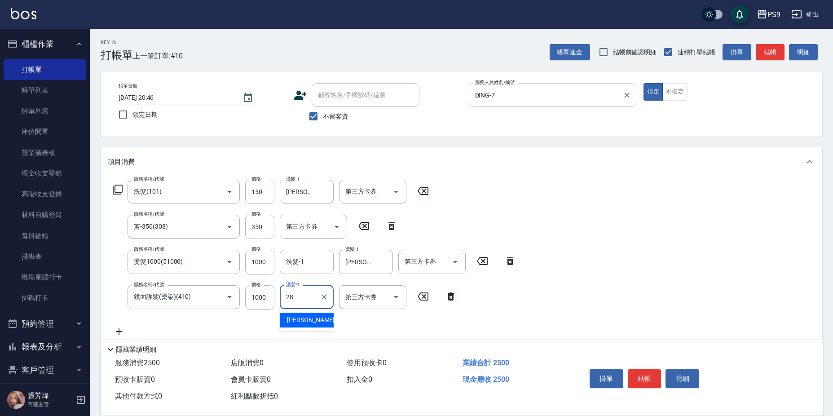
type input "[PERSON_NAME]-28"
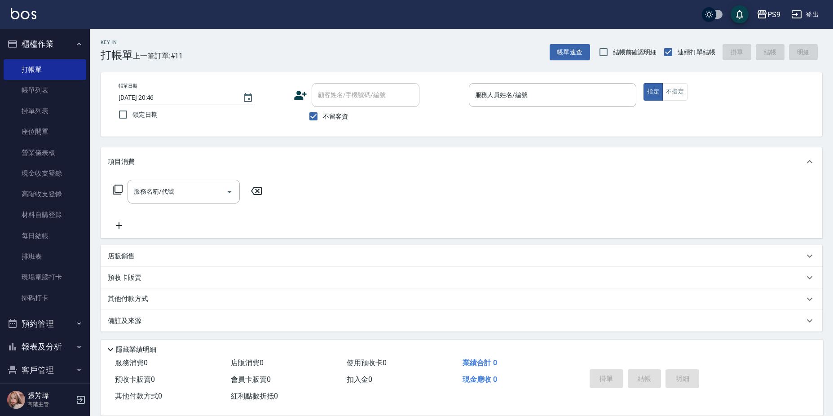
click at [328, 114] on span "不留客資" at bounding box center [335, 116] width 25 height 9
click at [323, 114] on input "不留客資" at bounding box center [313, 116] width 19 height 19
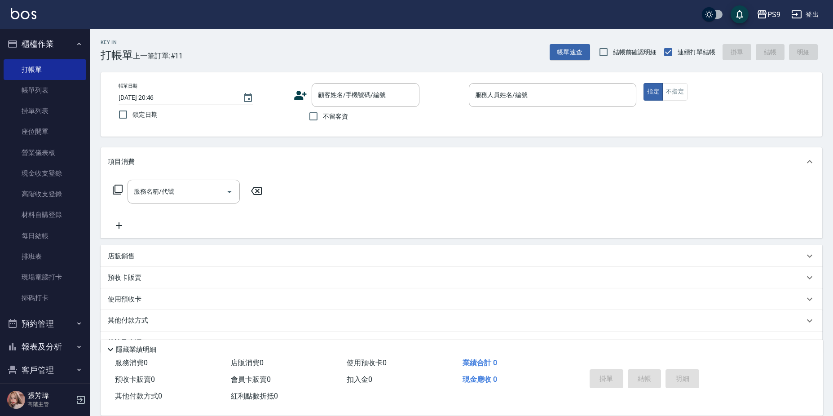
click at [332, 116] on span "不留客資" at bounding box center [335, 116] width 25 height 9
click at [323, 116] on input "不留客資" at bounding box center [313, 116] width 19 height 19
checkbox input "true"
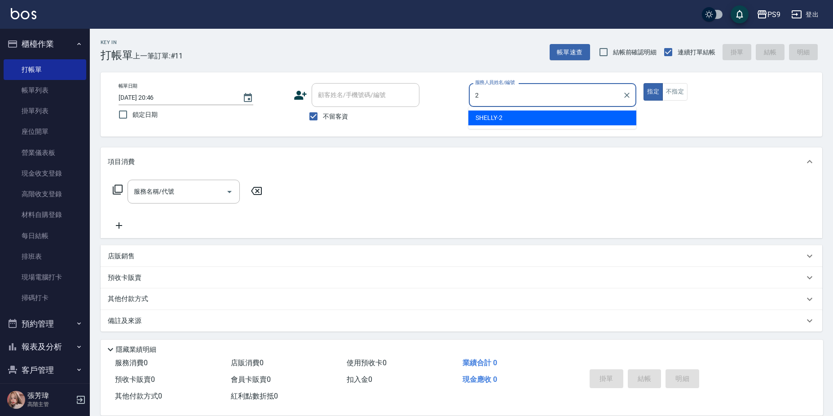
type input "SHELLY-2"
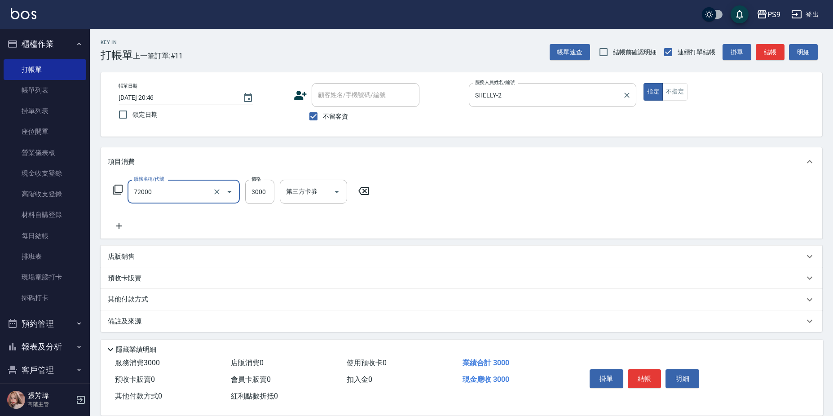
type input "接髮重整(72000)"
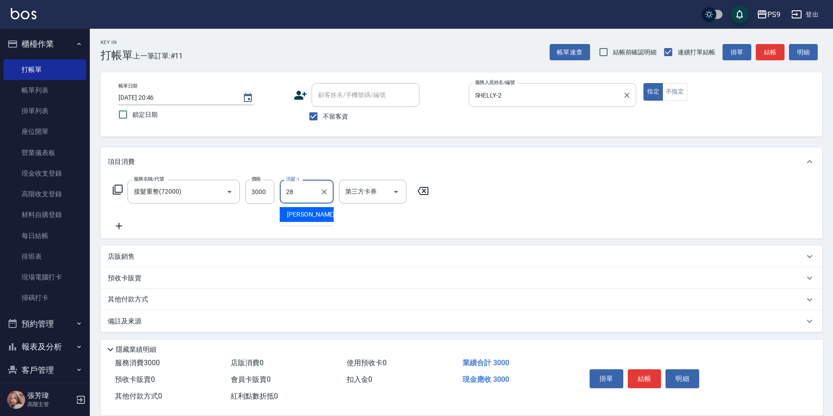
type input "[PERSON_NAME]-28"
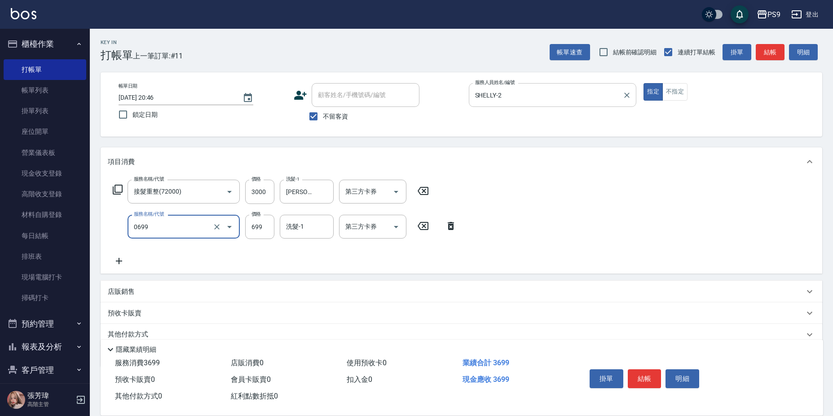
type input "699精油(0699)"
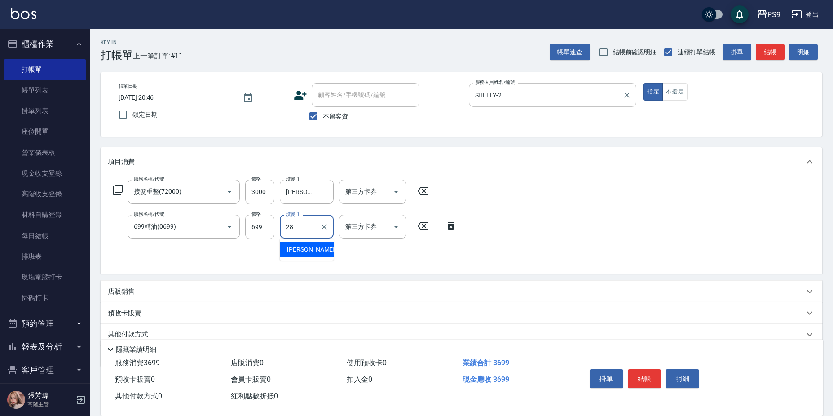
type input "[PERSON_NAME]-28"
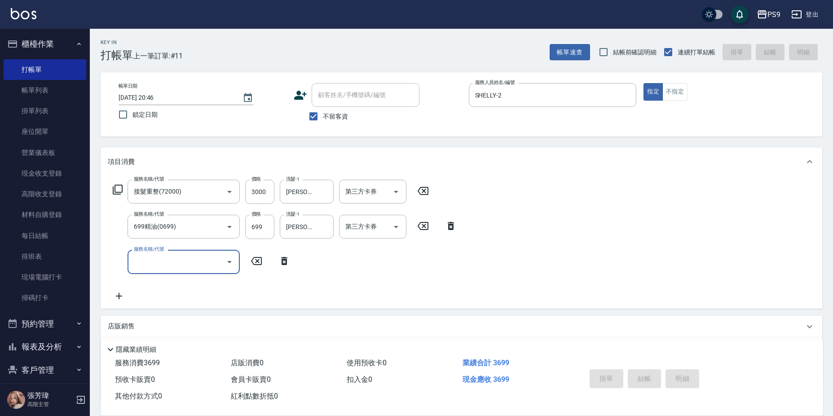
type input "[DATE] 21:12"
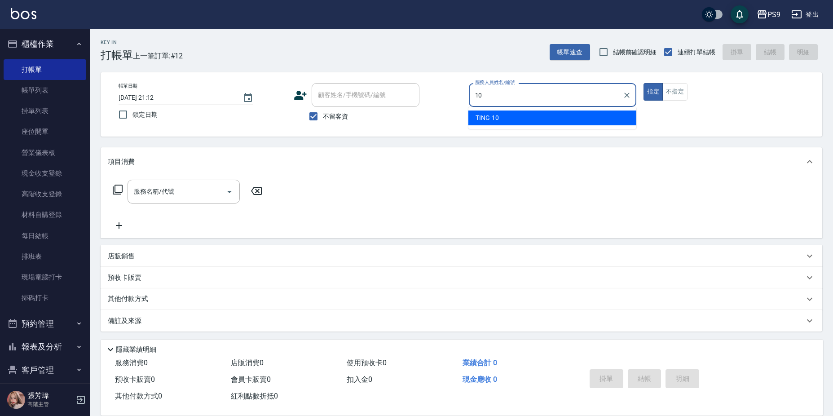
type input "1"
type input "JHIN-0"
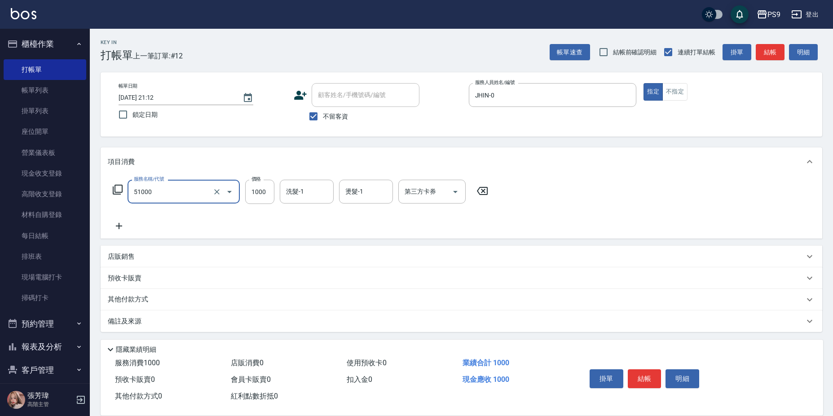
type input "燙髮1000(51000)"
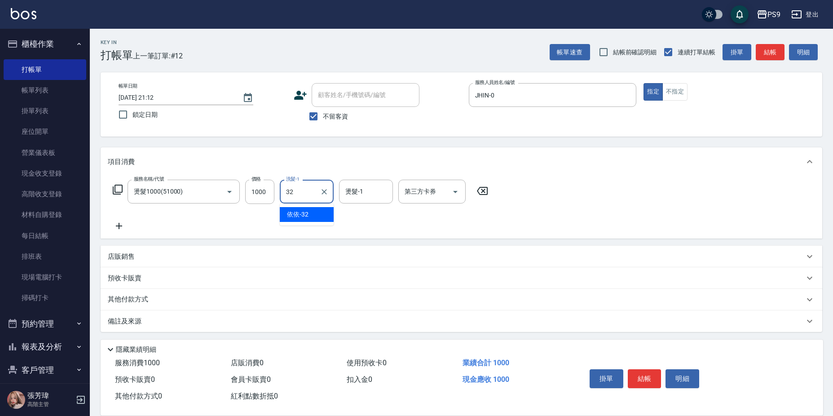
type input "依依-32"
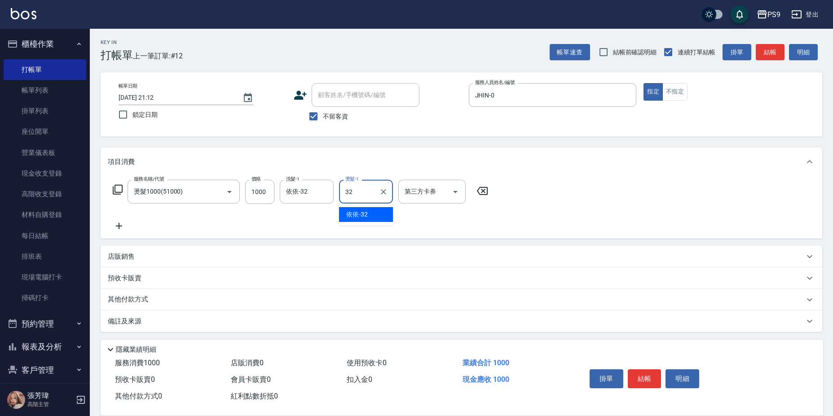
type input "依依-32"
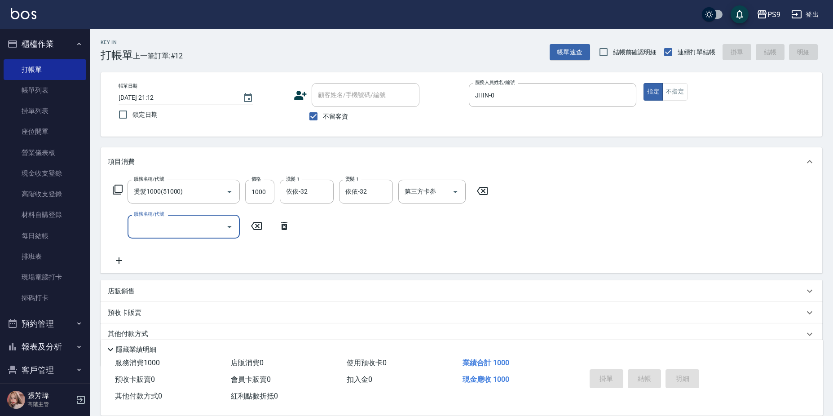
type input "[DATE] 21:13"
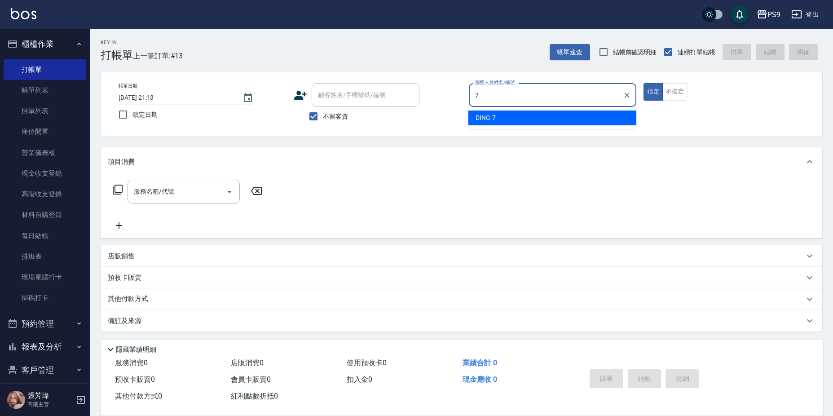
type input "DING-7"
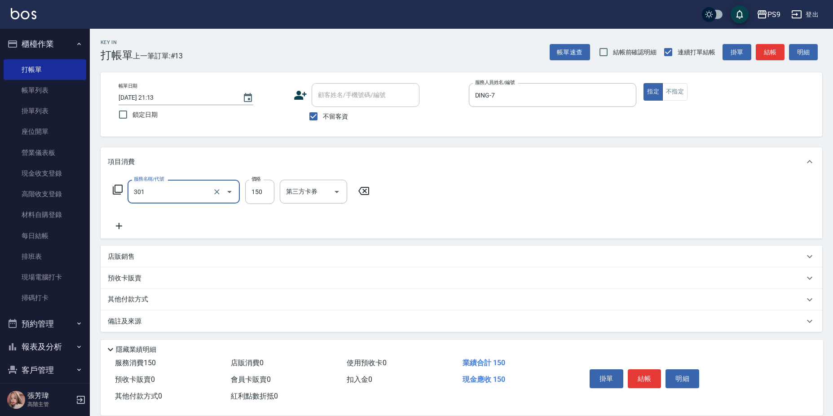
type input "剪-150(301)"
type input "350"
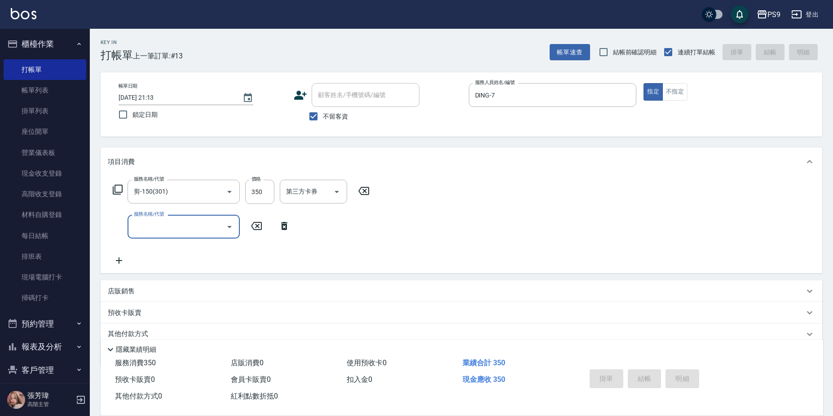
type input "[DATE] 21:15"
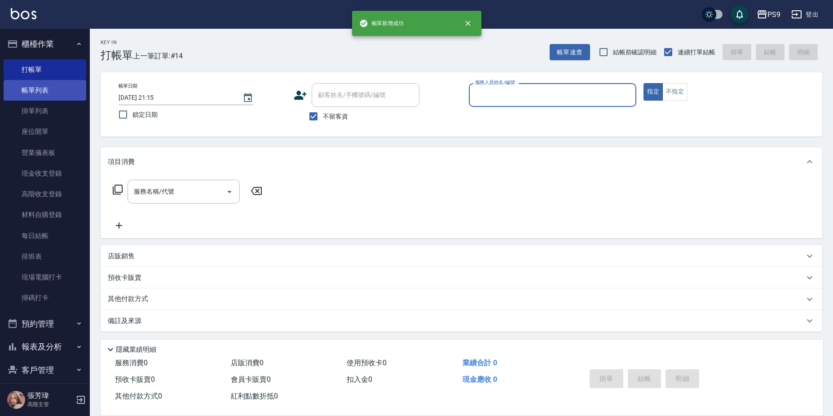
click at [28, 95] on link "帳單列表" at bounding box center [45, 90] width 83 height 21
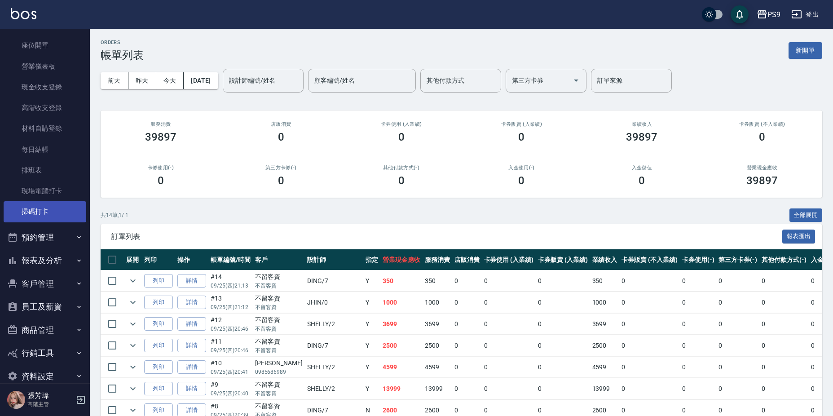
scroll to position [101, 0]
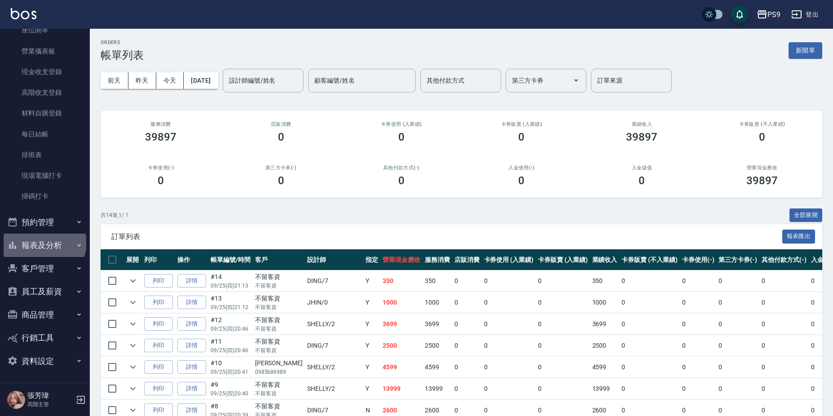
click at [44, 243] on button "報表及分析" at bounding box center [45, 244] width 83 height 23
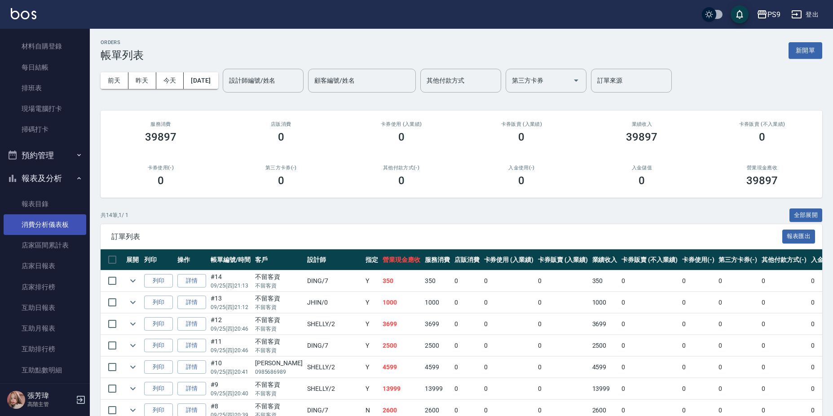
scroll to position [236, 0]
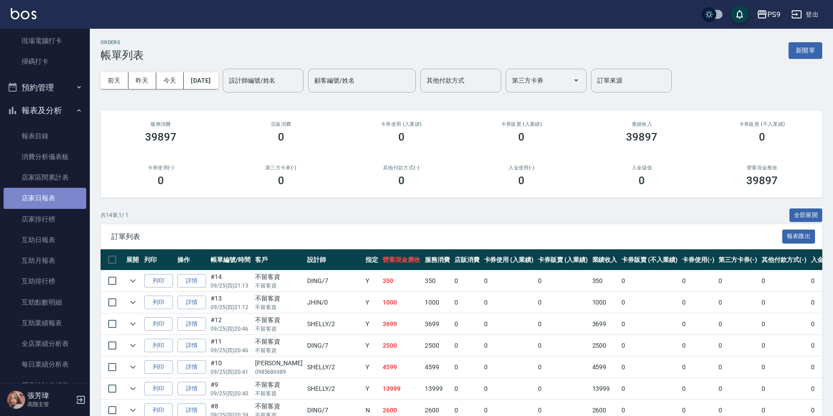
click at [51, 203] on link "店家日報表" at bounding box center [45, 198] width 83 height 21
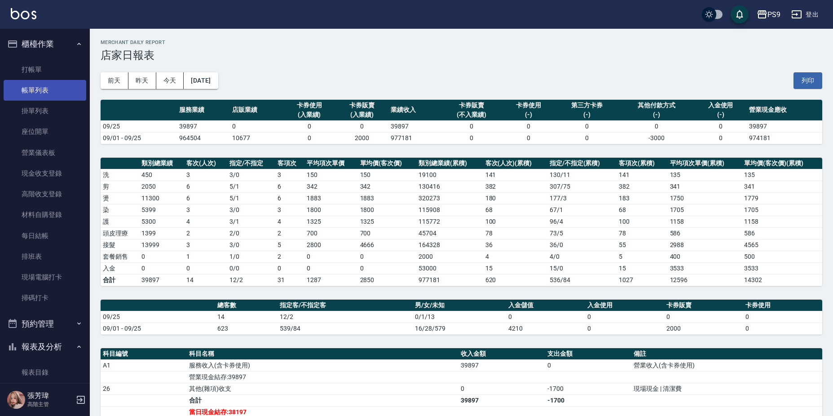
click at [60, 92] on link "帳單列表" at bounding box center [45, 90] width 83 height 21
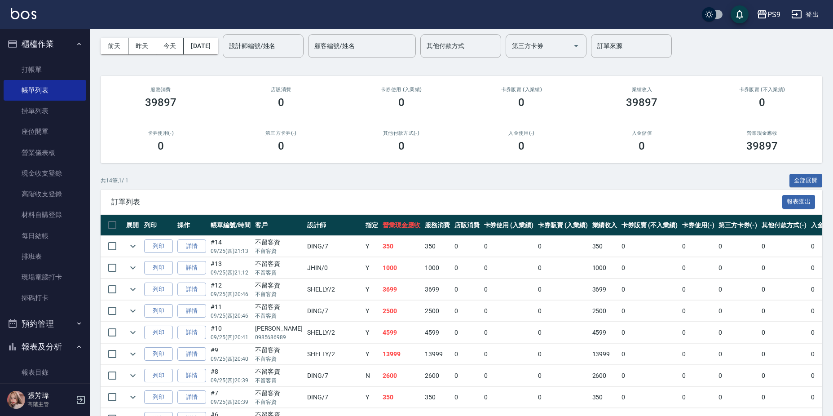
scroll to position [198, 0]
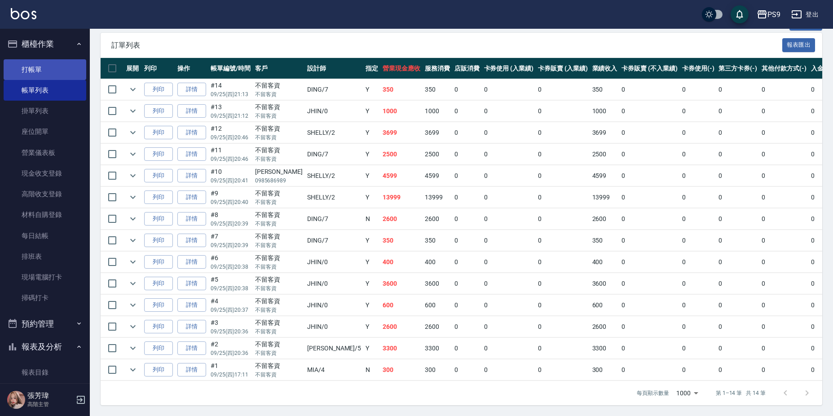
click at [25, 75] on link "打帳單" at bounding box center [45, 69] width 83 height 21
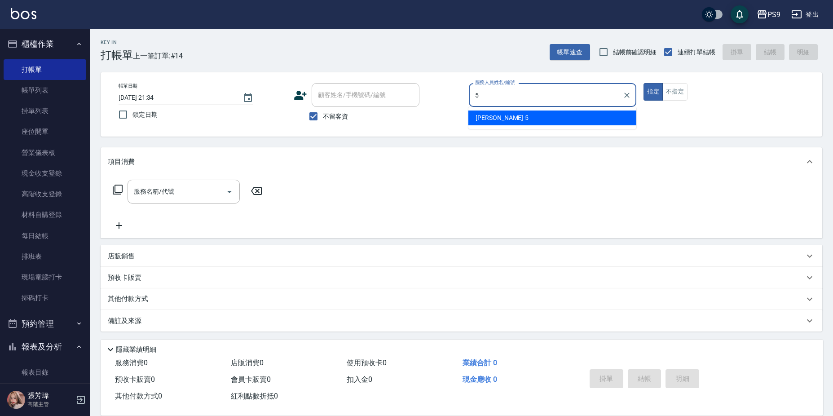
type input "[PERSON_NAME]-5"
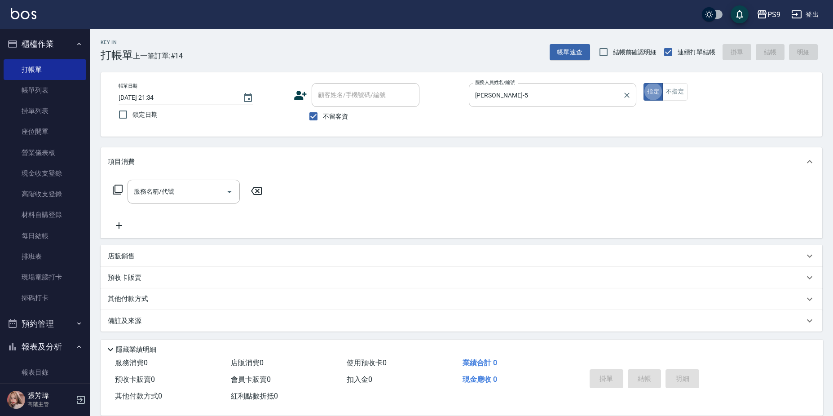
type button "true"
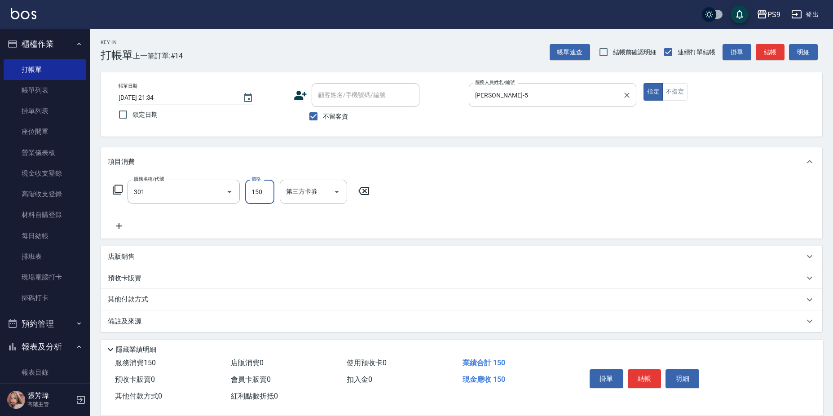
type input "剪-150(301)"
type input "500"
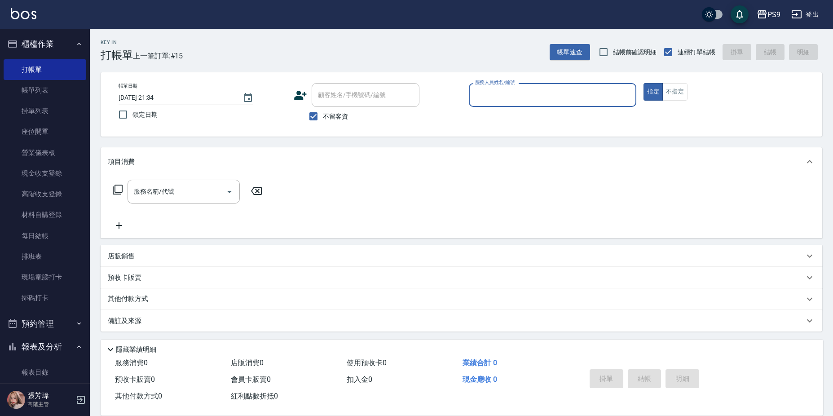
drag, startPoint x: 49, startPoint y: 85, endPoint x: 549, endPoint y: 217, distance: 517.4
click at [49, 85] on link "帳單列表" at bounding box center [45, 90] width 83 height 21
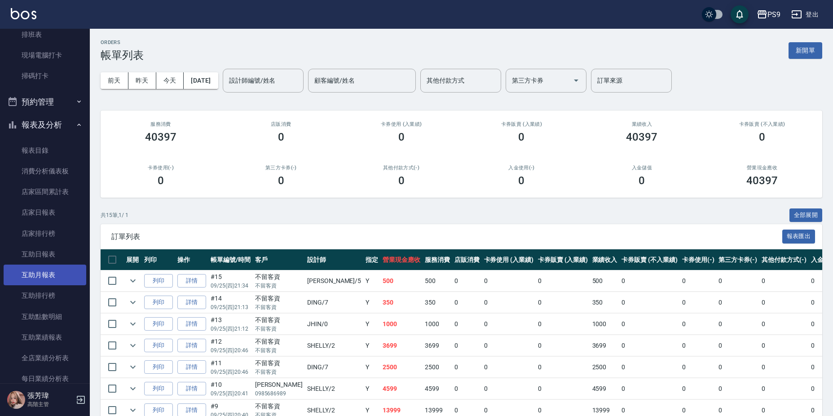
scroll to position [224, 0]
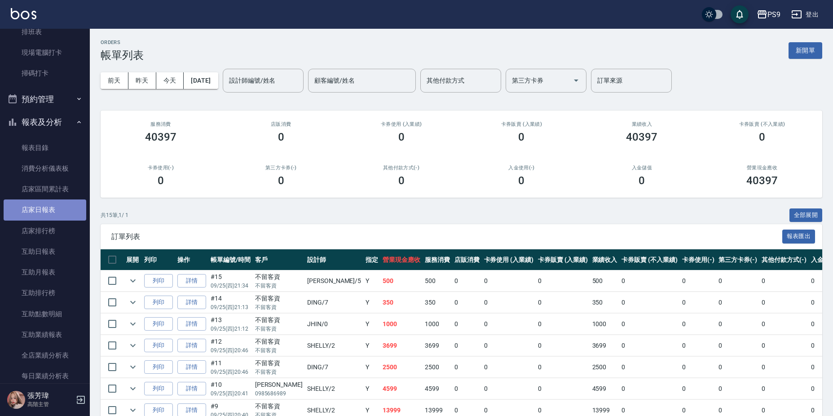
click at [46, 214] on link "店家日報表" at bounding box center [45, 209] width 83 height 21
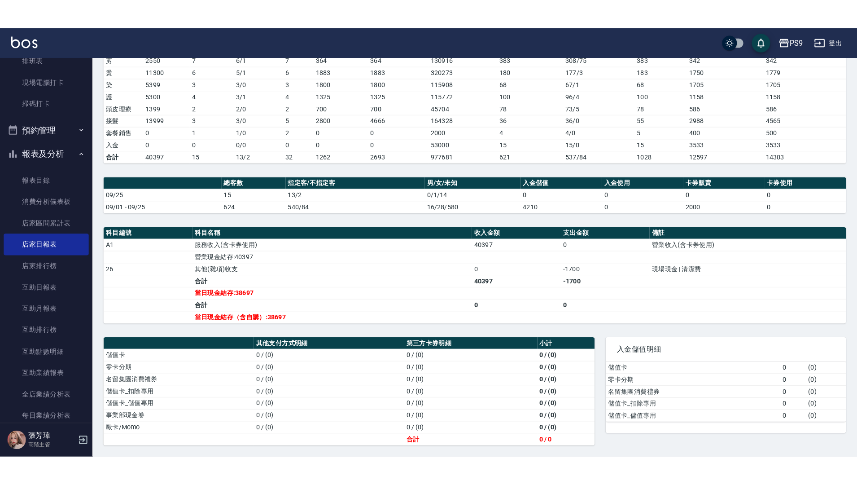
scroll to position [86, 0]
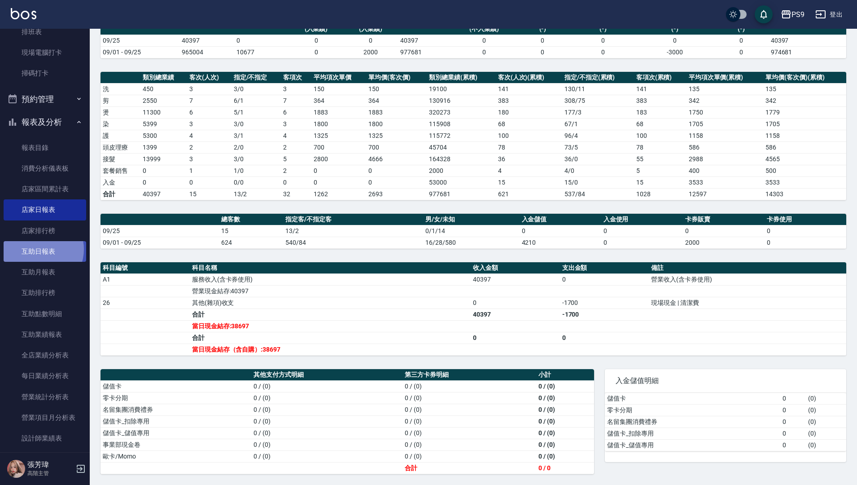
click at [38, 249] on link "互助日報表" at bounding box center [45, 251] width 83 height 21
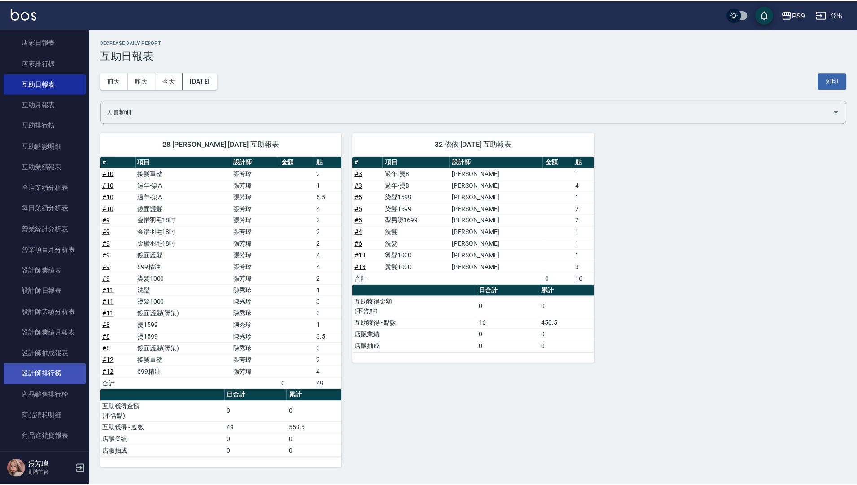
scroll to position [404, 0]
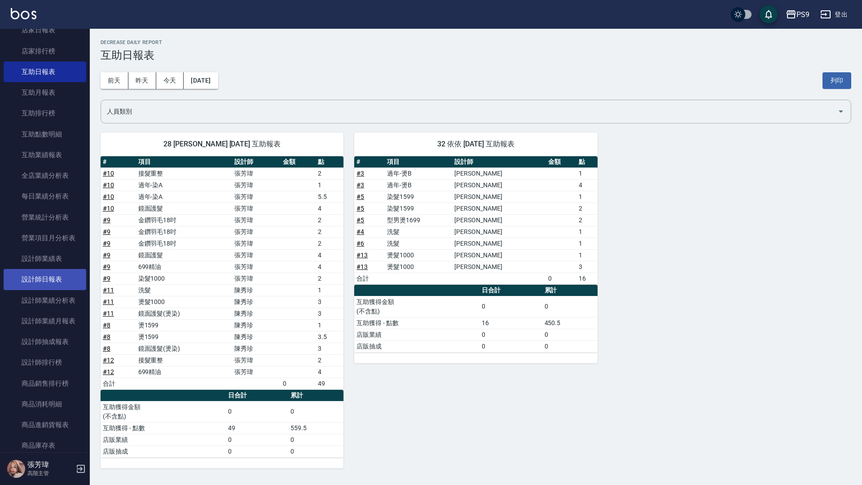
click at [34, 276] on link "設計師日報表" at bounding box center [45, 279] width 83 height 21
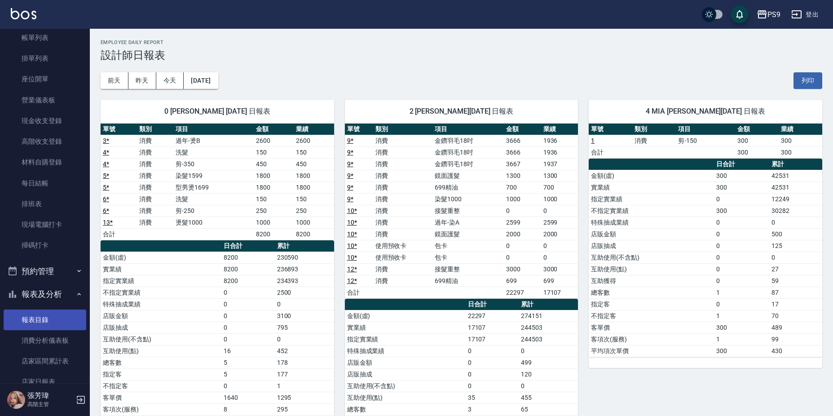
scroll to position [180, 0]
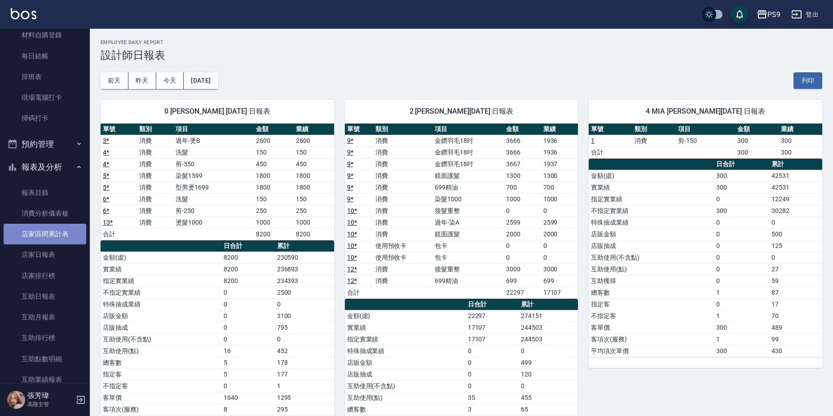
click at [60, 230] on link "店家區間累計表" at bounding box center [45, 234] width 83 height 21
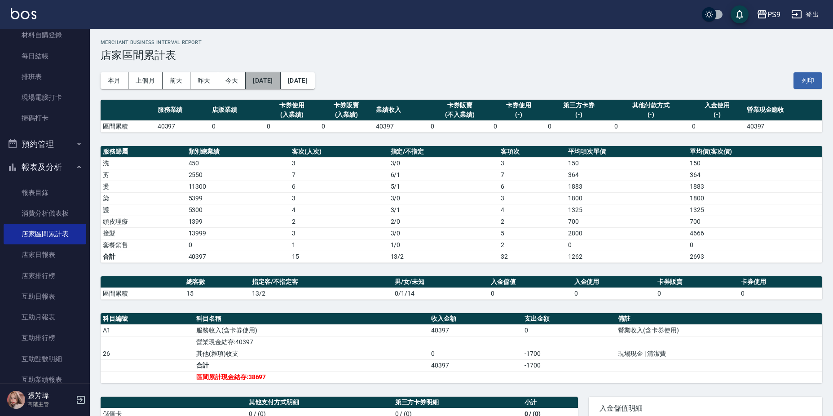
click at [264, 82] on button "[DATE]" at bounding box center [262, 80] width 35 height 17
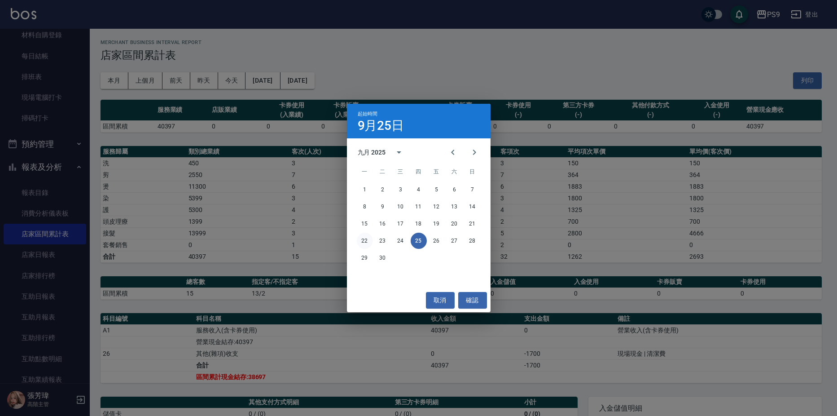
click at [368, 243] on button "22" at bounding box center [365, 240] width 16 height 16
